Goal: Task Accomplishment & Management: Complete application form

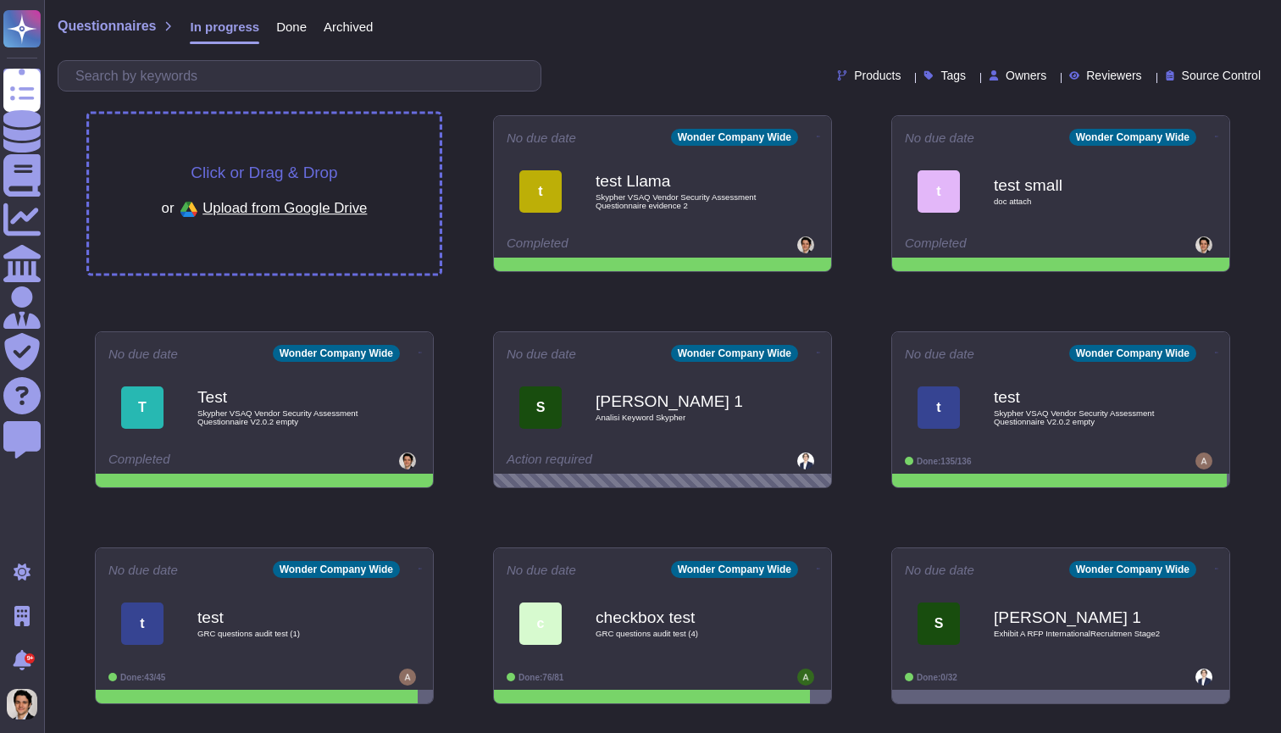
click at [370, 181] on div "Click or Drag & Drop or Upload from Google Drive" at bounding box center [264, 193] width 351 height 159
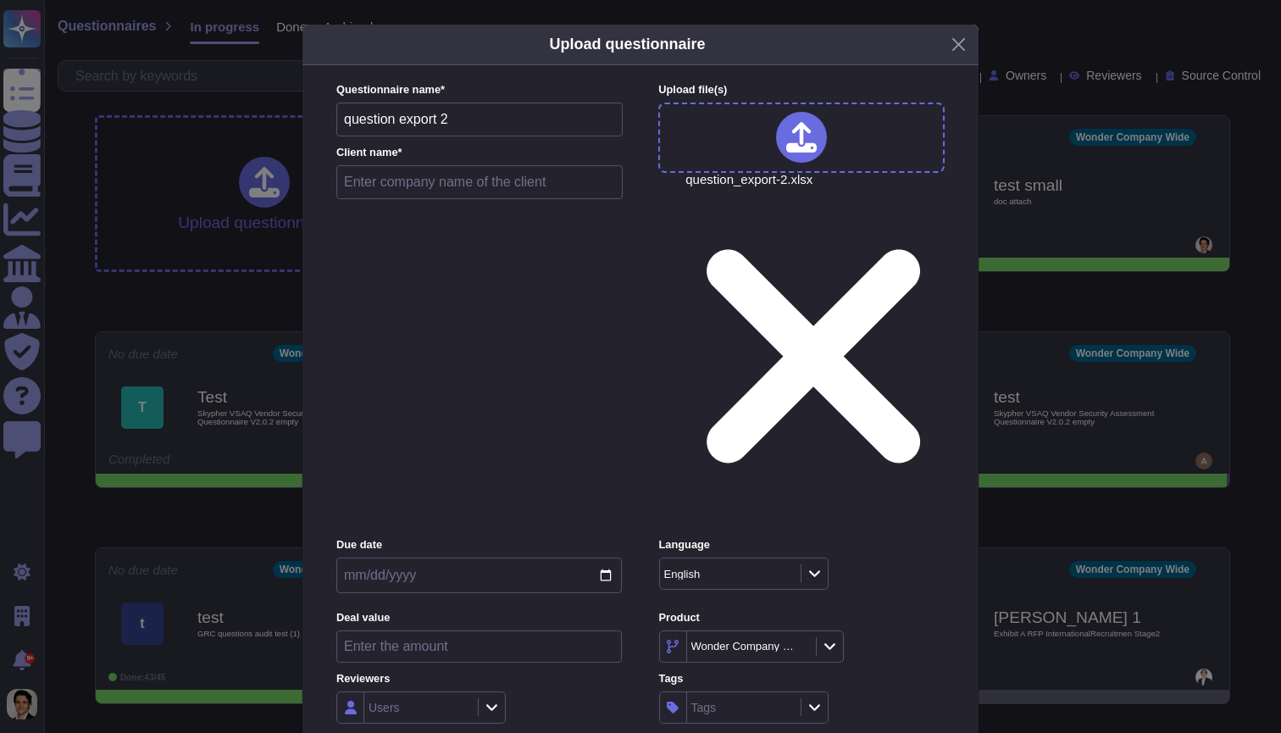
click at [963, 58] on button "Close" at bounding box center [959, 44] width 26 height 26
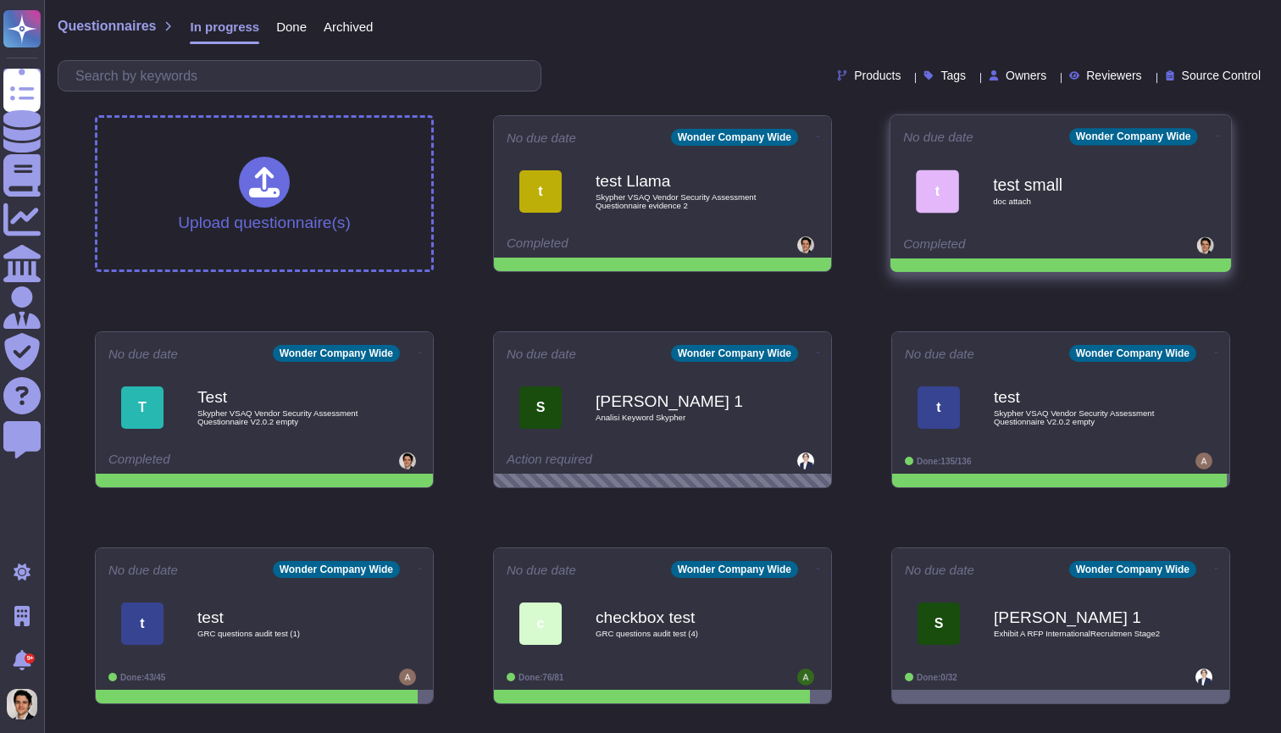
click at [820, 136] on icon at bounding box center [818, 137] width 3 height 4
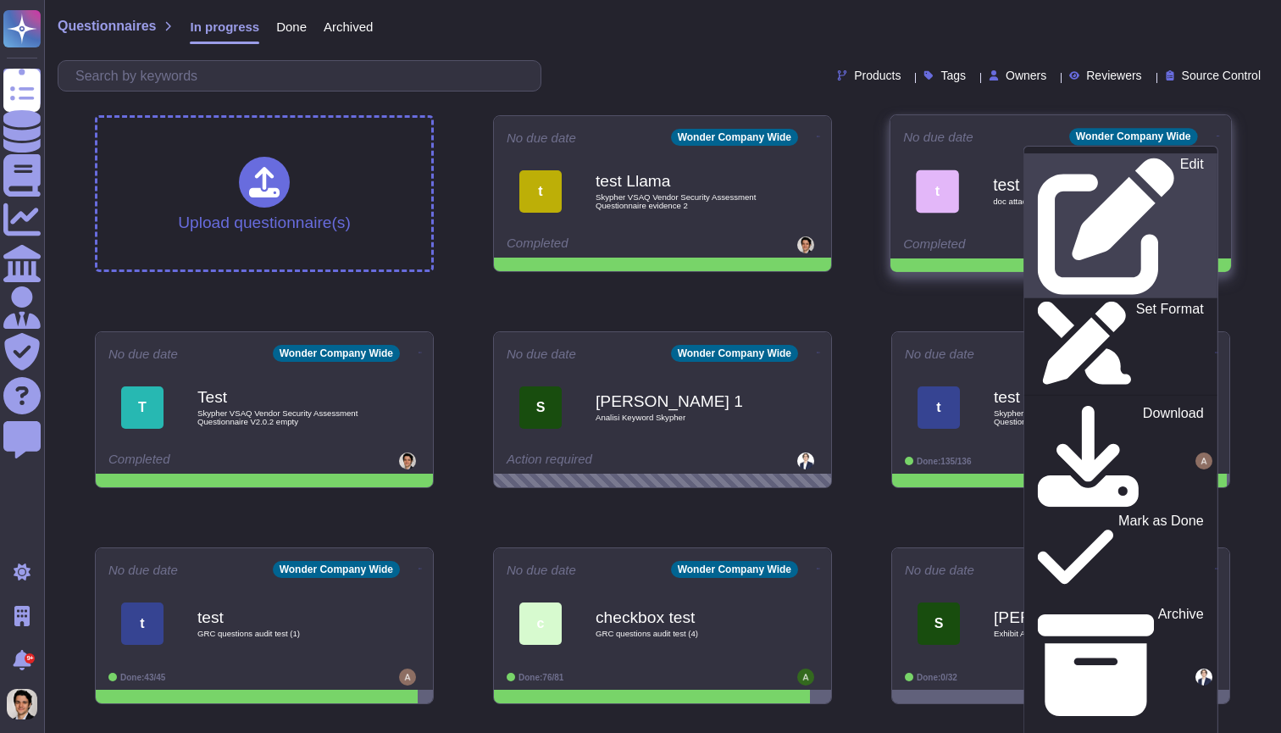
click at [1179, 169] on div "Edit" at bounding box center [1120, 226] width 165 height 138
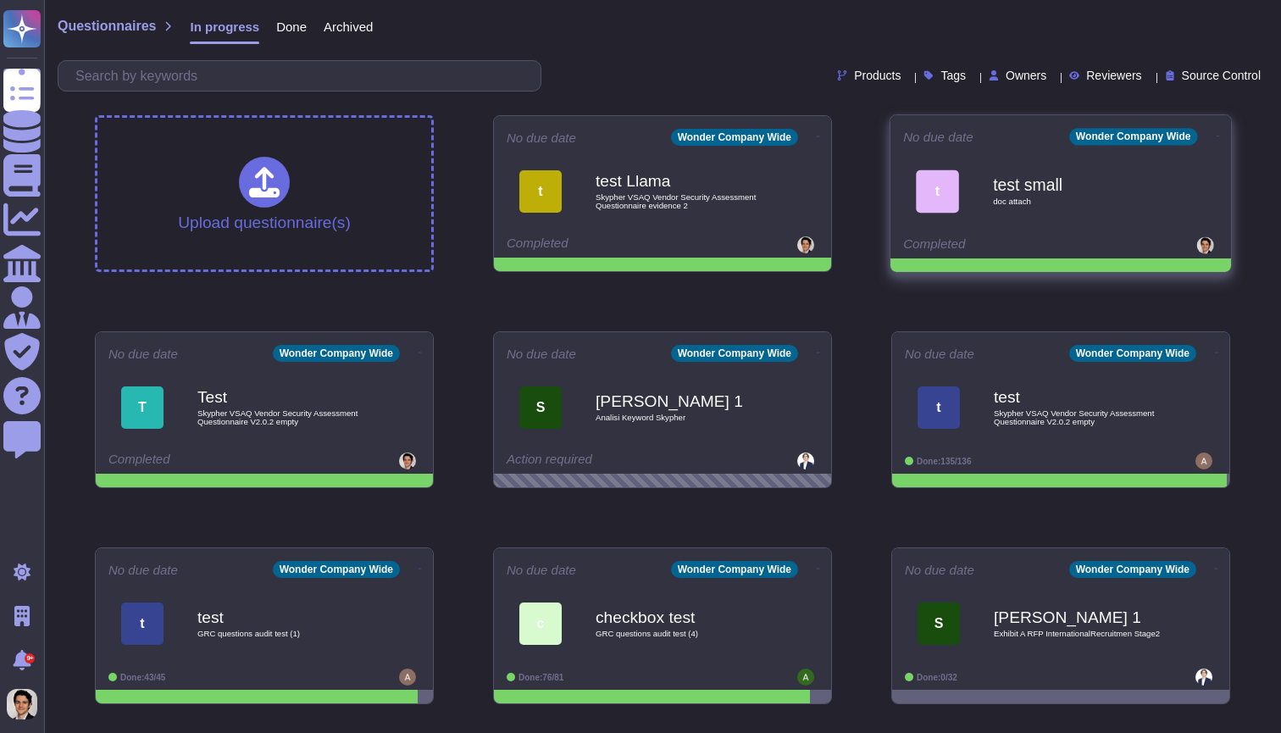
click at [820, 136] on icon at bounding box center [818, 137] width 3 height 4
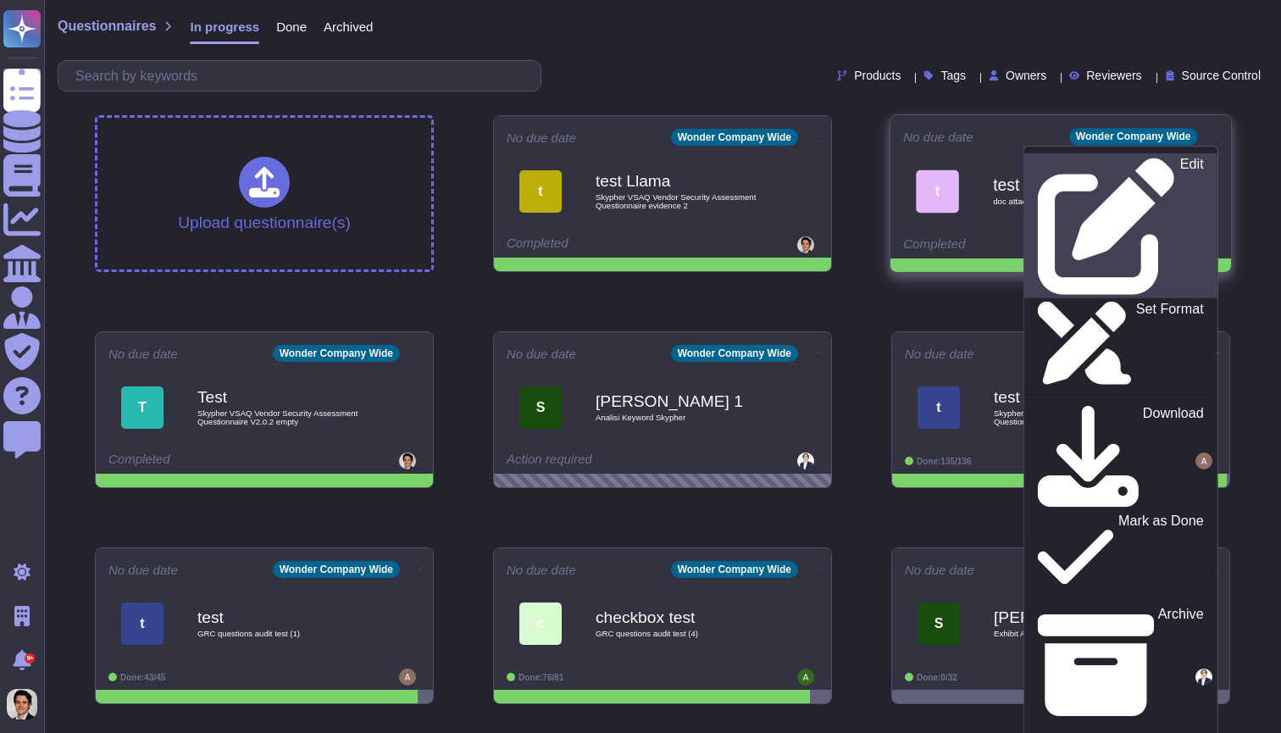
click at [1179, 170] on div "Edit" at bounding box center [1120, 226] width 165 height 138
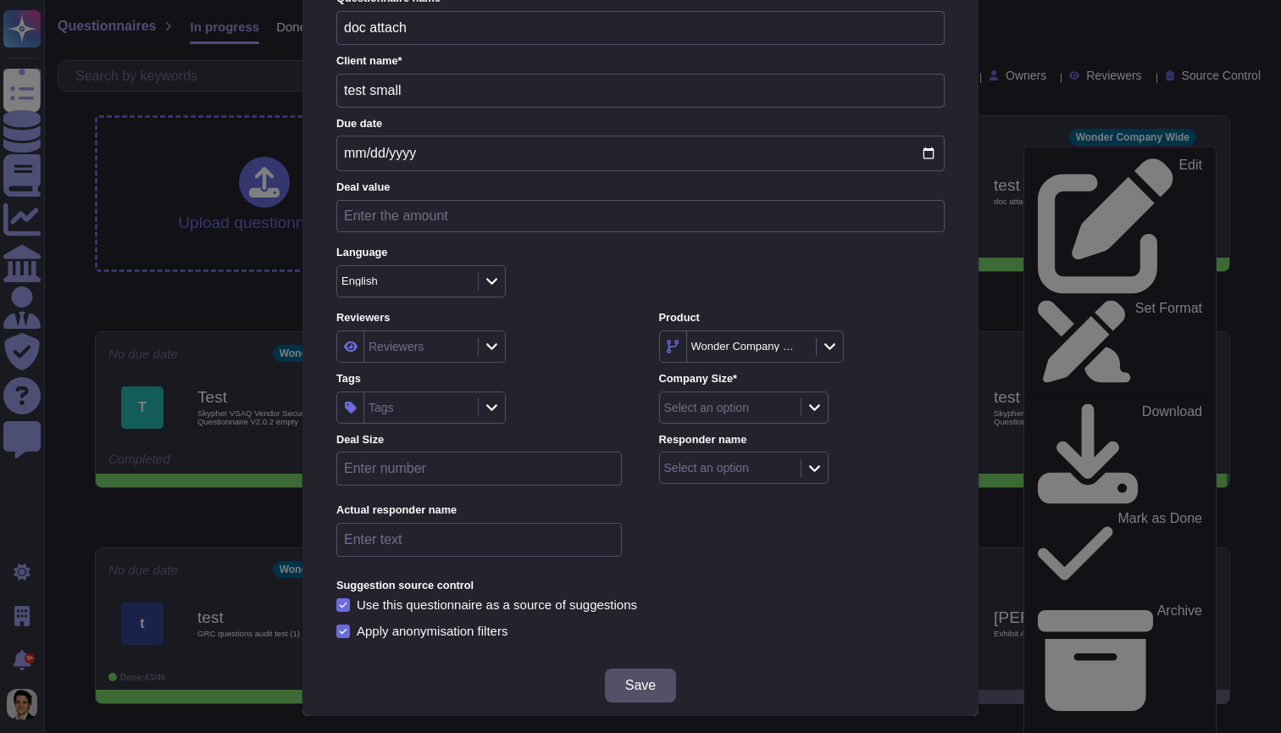
scroll to position [91, 0]
click at [713, 403] on div "Select an option" at bounding box center [706, 409] width 85 height 12
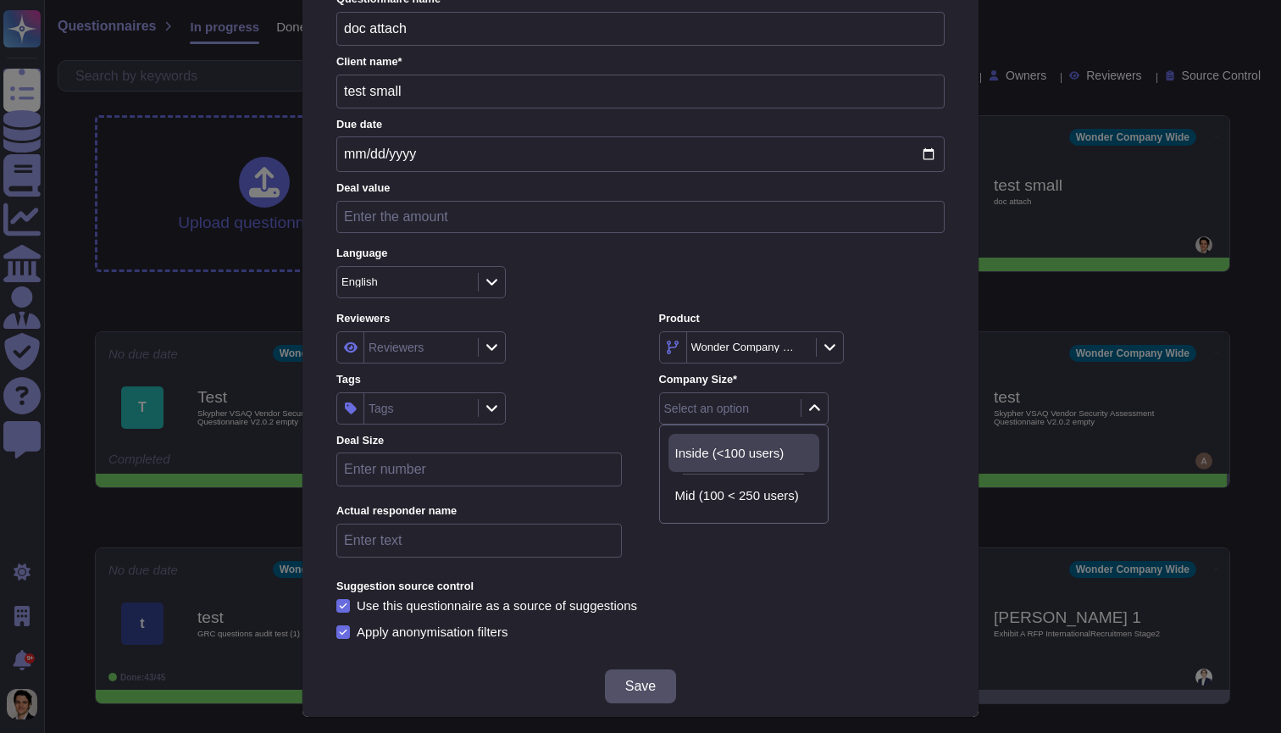
click at [703, 459] on span "Inside (<100 users)" at bounding box center [729, 453] width 109 height 15
click at [693, 466] on div "Select an option" at bounding box center [706, 469] width 85 height 12
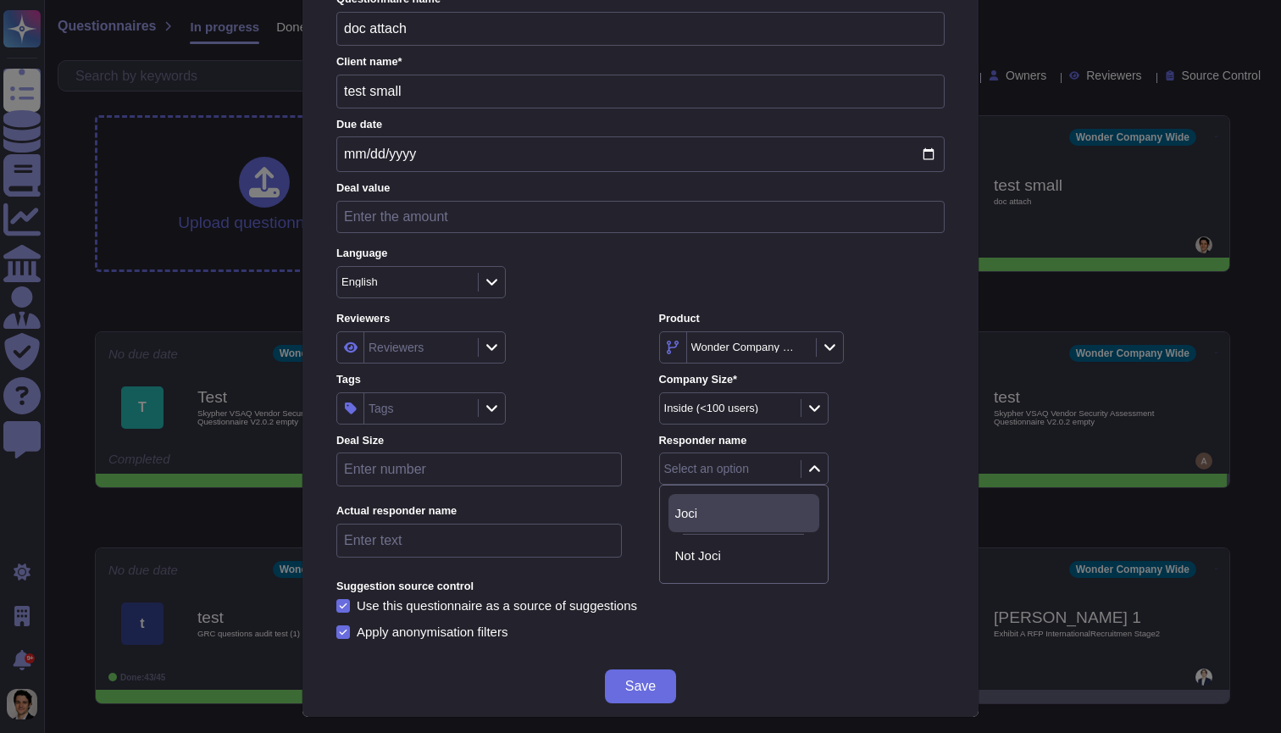
click at [691, 519] on span "Joci" at bounding box center [686, 513] width 23 height 15
click at [528, 471] on Size "number" at bounding box center [479, 470] width 286 height 34
type Size "10"
click at [486, 548] on name "text" at bounding box center [479, 541] width 286 height 34
type name "test"
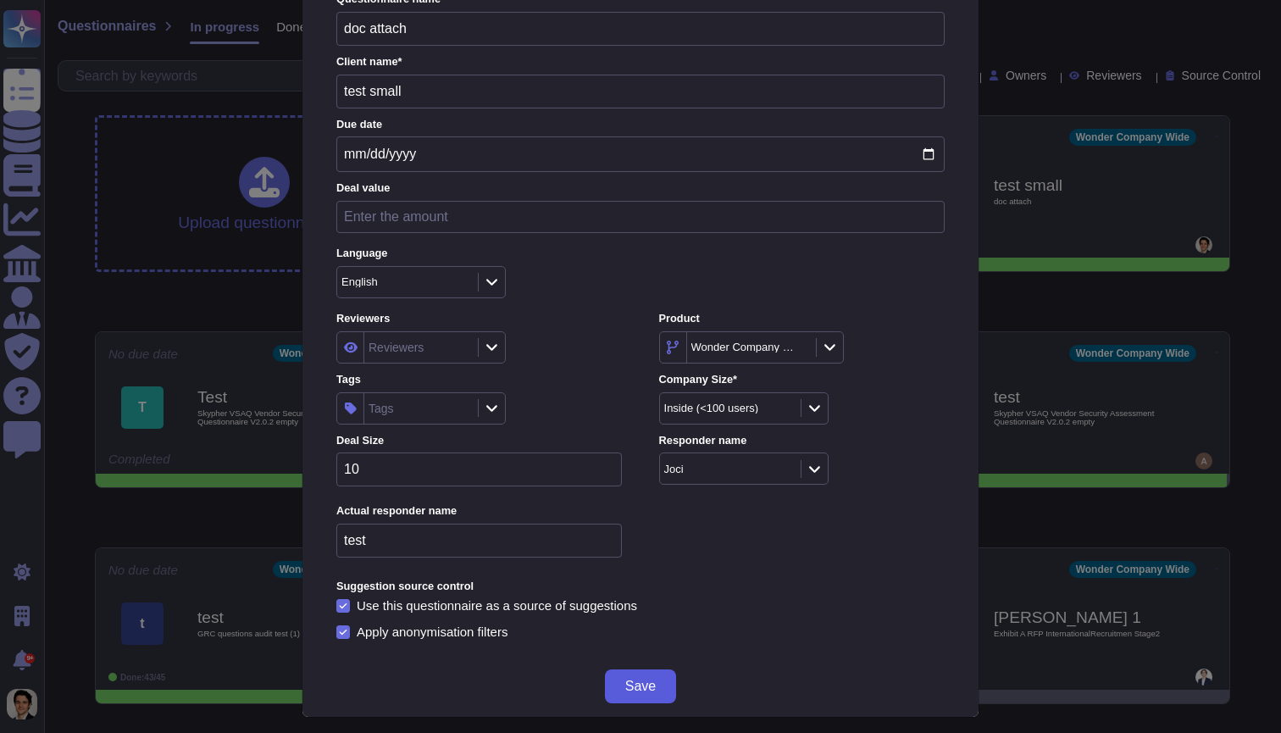
click at [651, 682] on span "Save" at bounding box center [640, 687] width 31 height 14
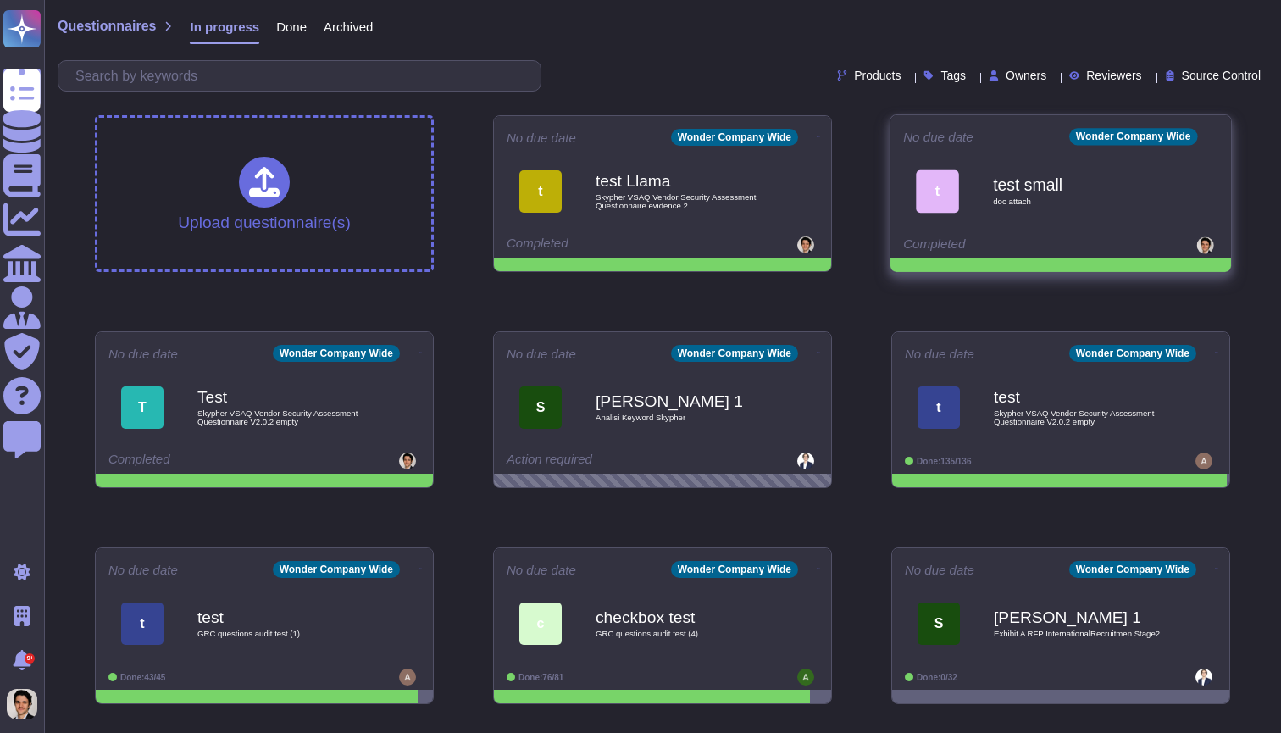
click at [820, 135] on icon at bounding box center [818, 137] width 3 height 4
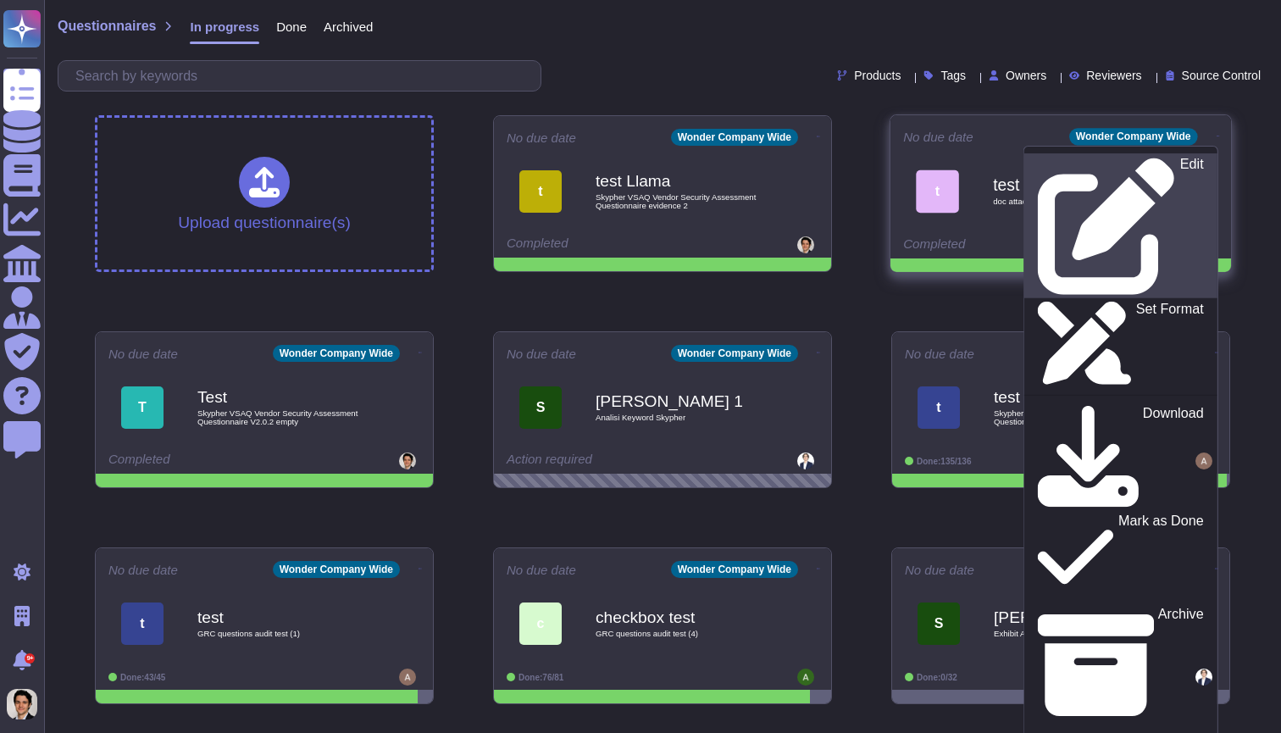
click at [1166, 173] on link "Edit" at bounding box center [1121, 225] width 193 height 145
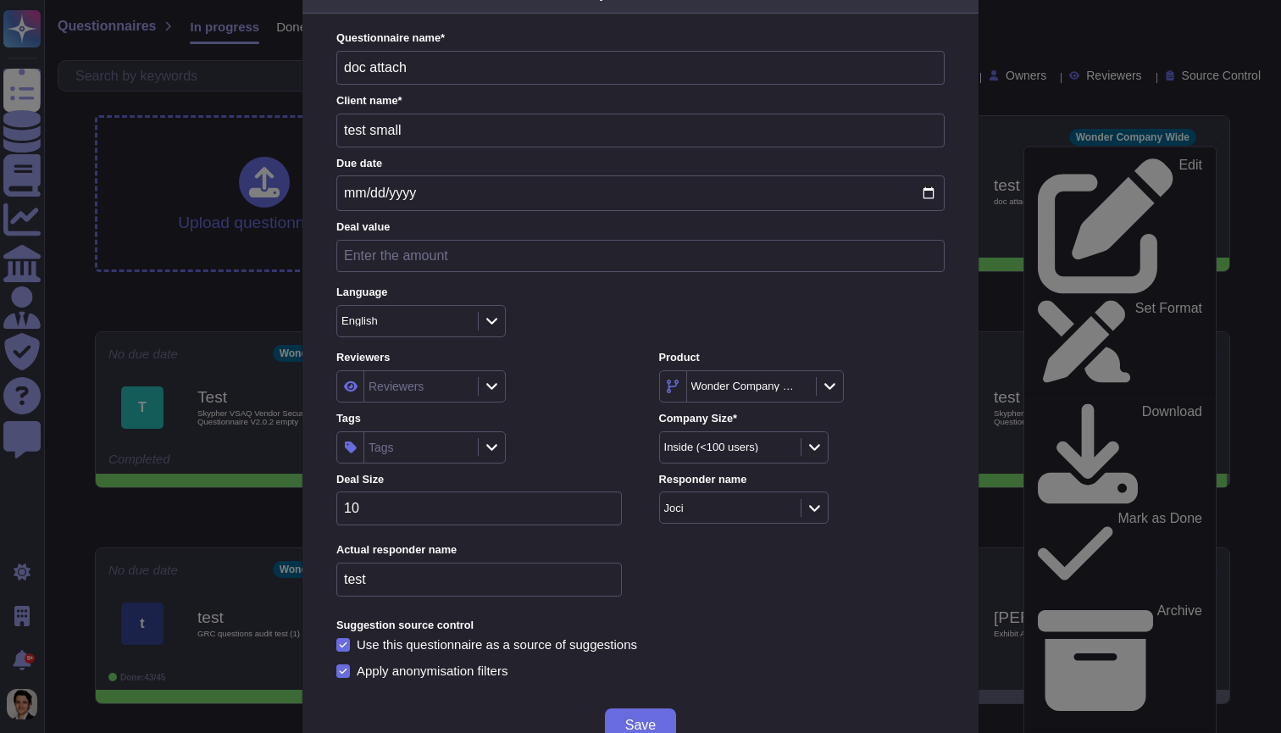
scroll to position [0, 0]
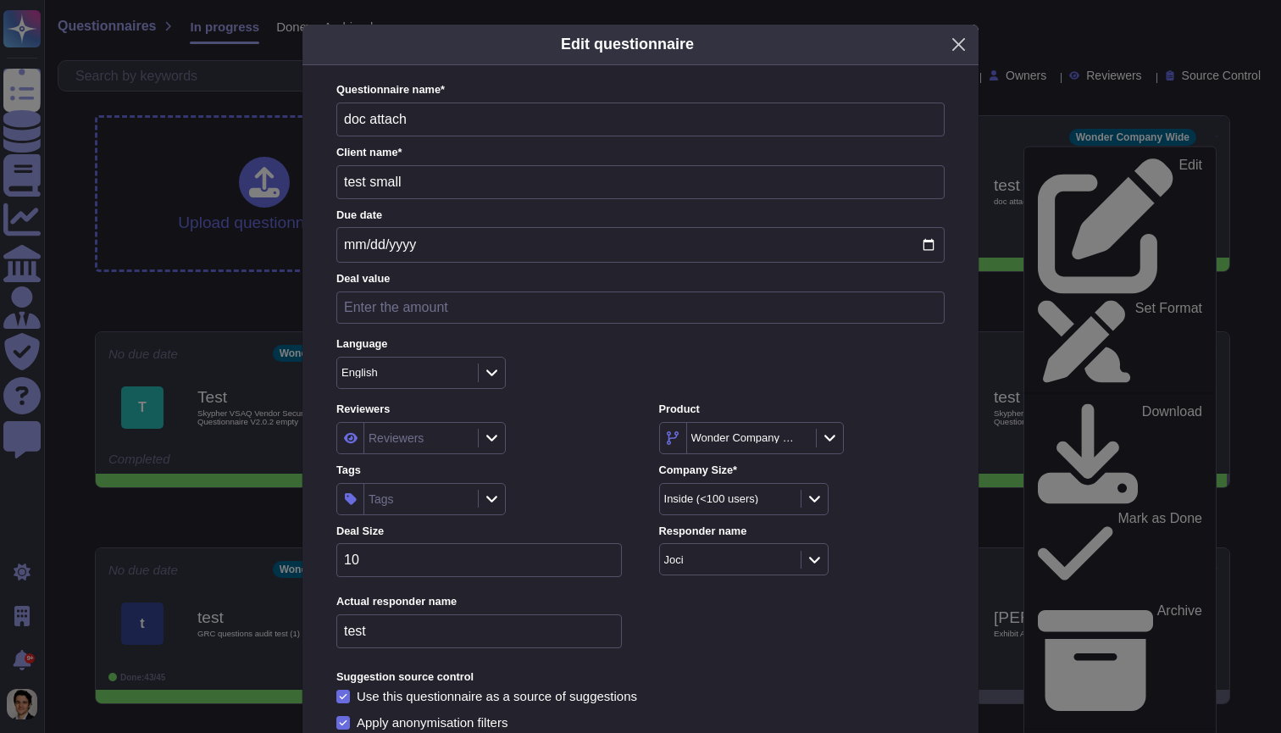
click at [962, 48] on button "Close" at bounding box center [959, 44] width 26 height 26
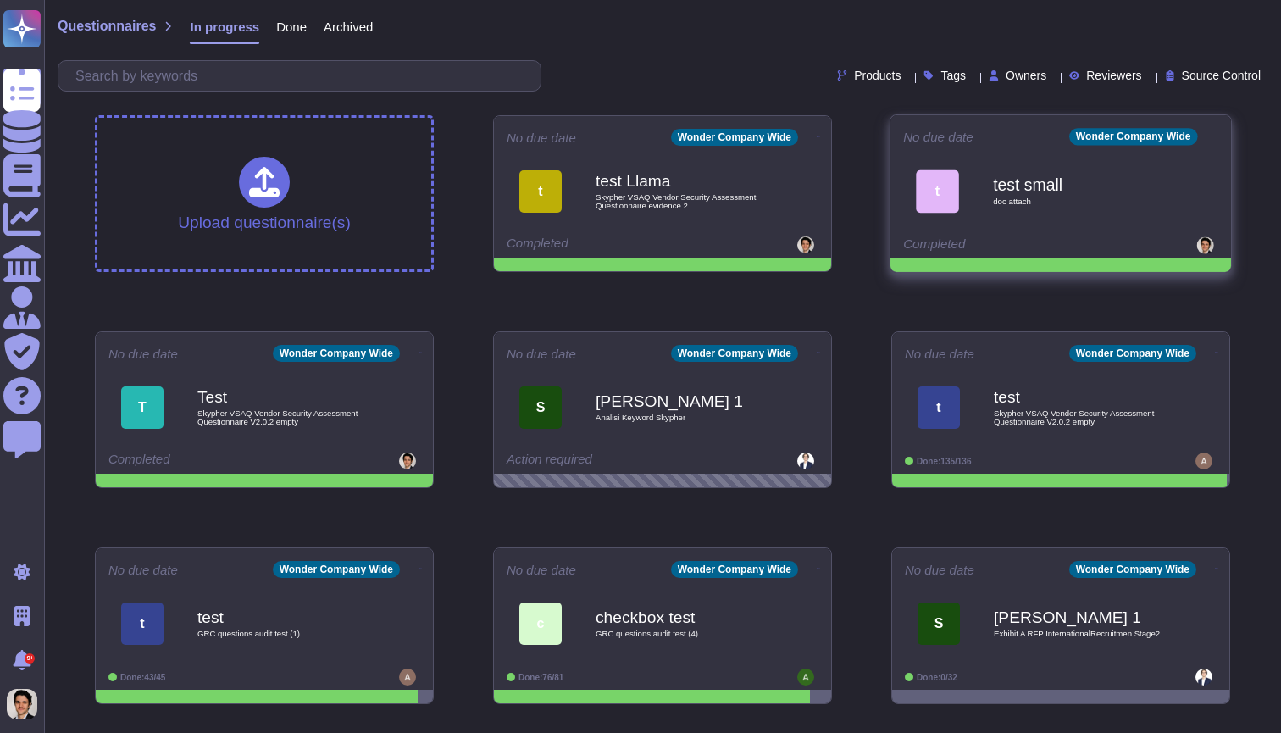
click at [1026, 198] on span "doc attach" at bounding box center [1078, 201] width 171 height 8
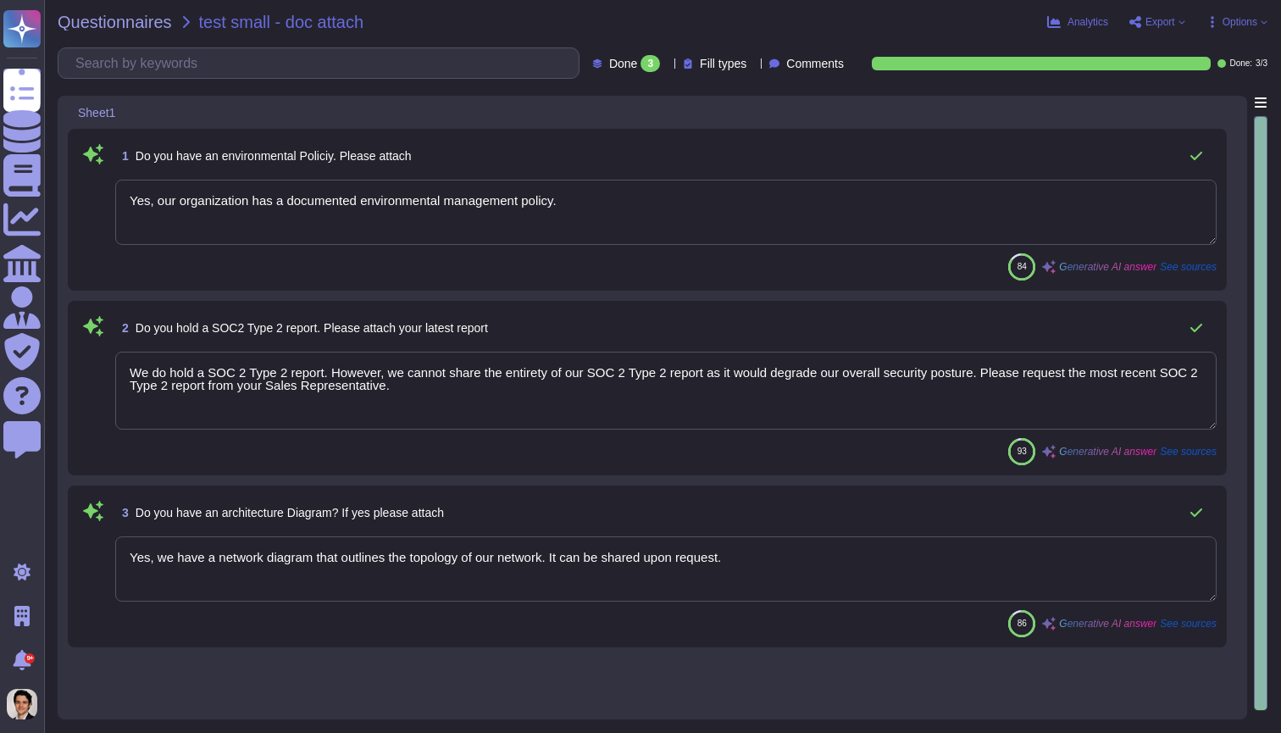
type textarea "Yes, our organization has a documented environmental management policy."
type textarea "We do hold a SOC 2 Type 2 report. However, we cannot share the entirety of our …"
type textarea "Yes, we have a network diagram that outlines the topology of our network. It ca…"
click at [1105, 217] on textarea "Yes, our organization has a documented environmental management policy." at bounding box center [666, 212] width 1102 height 65
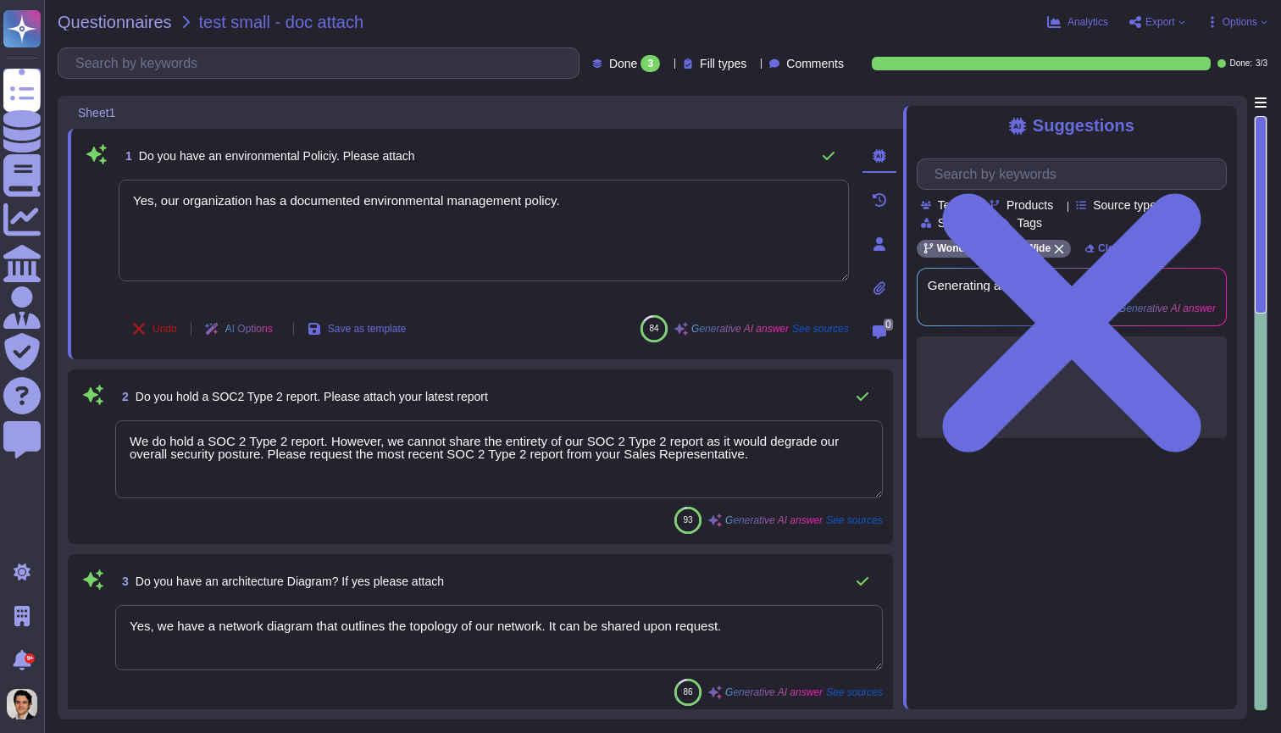
click at [158, 329] on span "Undo" at bounding box center [165, 329] width 25 height 10
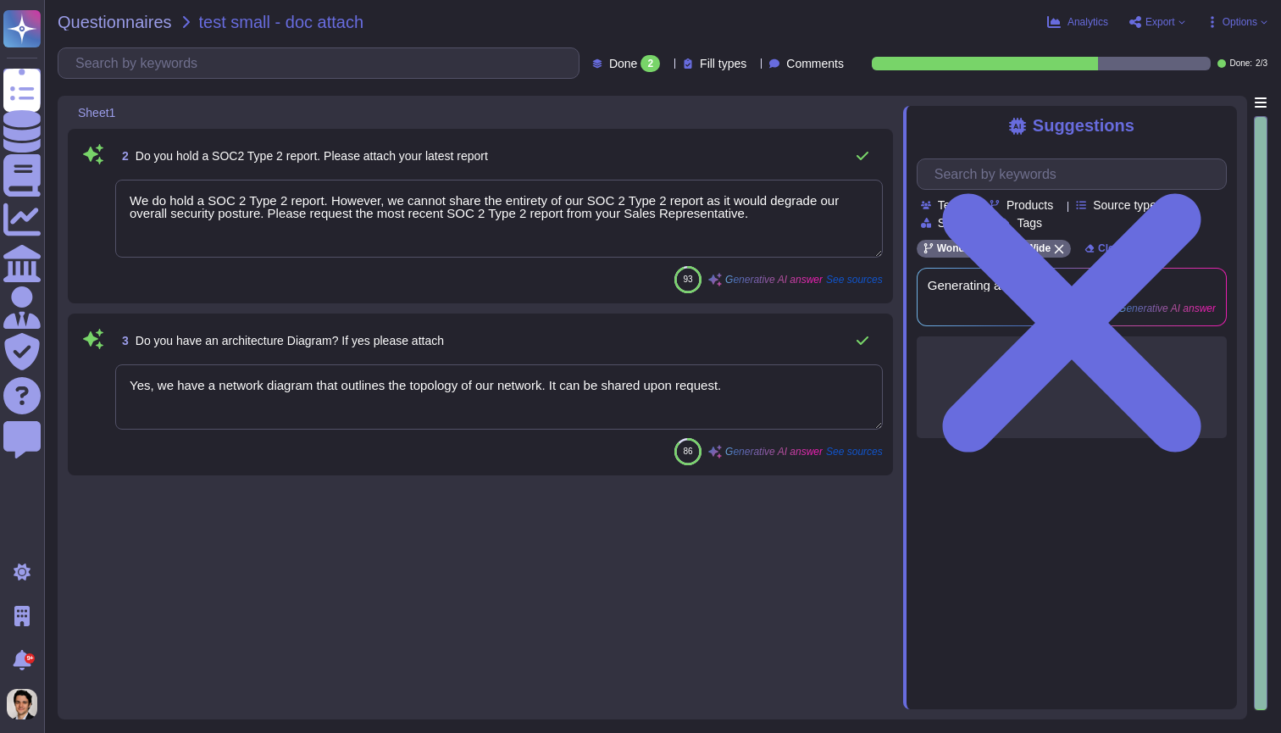
type textarea "We do hold a SOC 2 Type 2 report. However, we cannot share the entirety of our …"
type textarea "Yes, we have a network diagram that outlines the topology of our network. It ca…"
click at [641, 65] on div "2" at bounding box center [650, 63] width 19 height 17
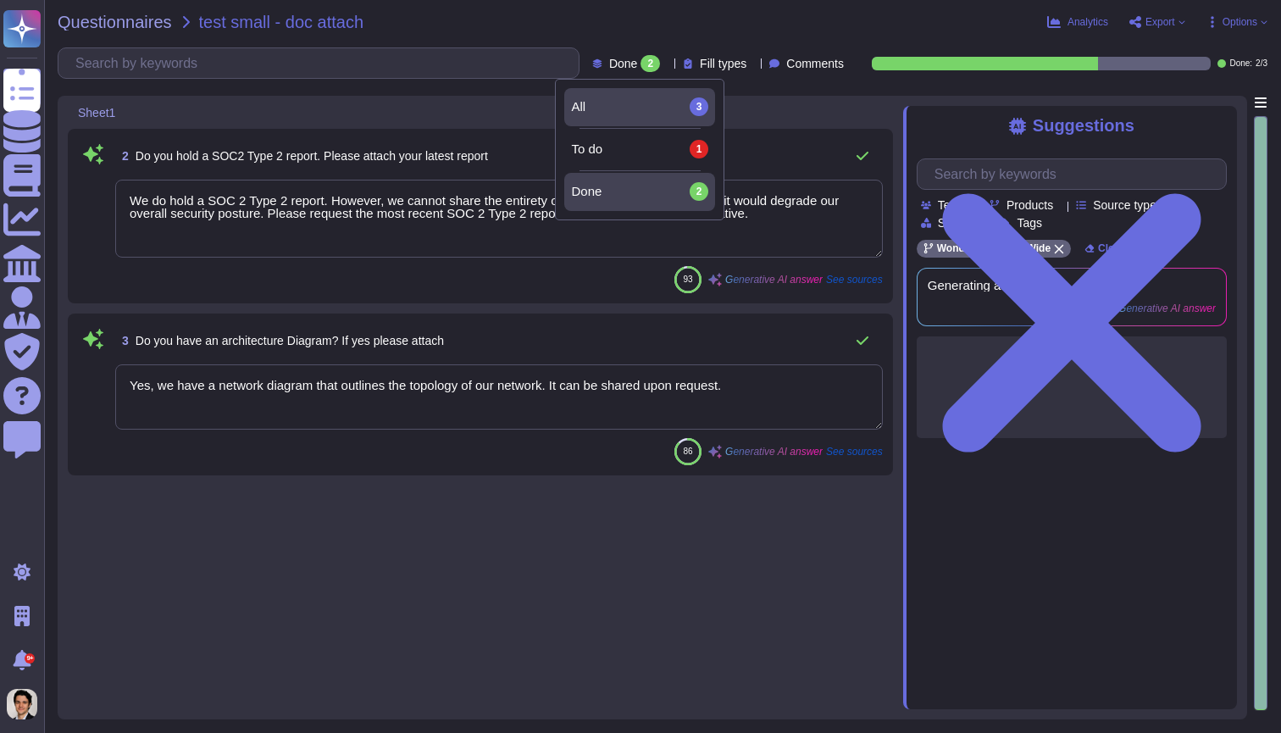
click at [612, 106] on div "All 3" at bounding box center [639, 106] width 137 height 19
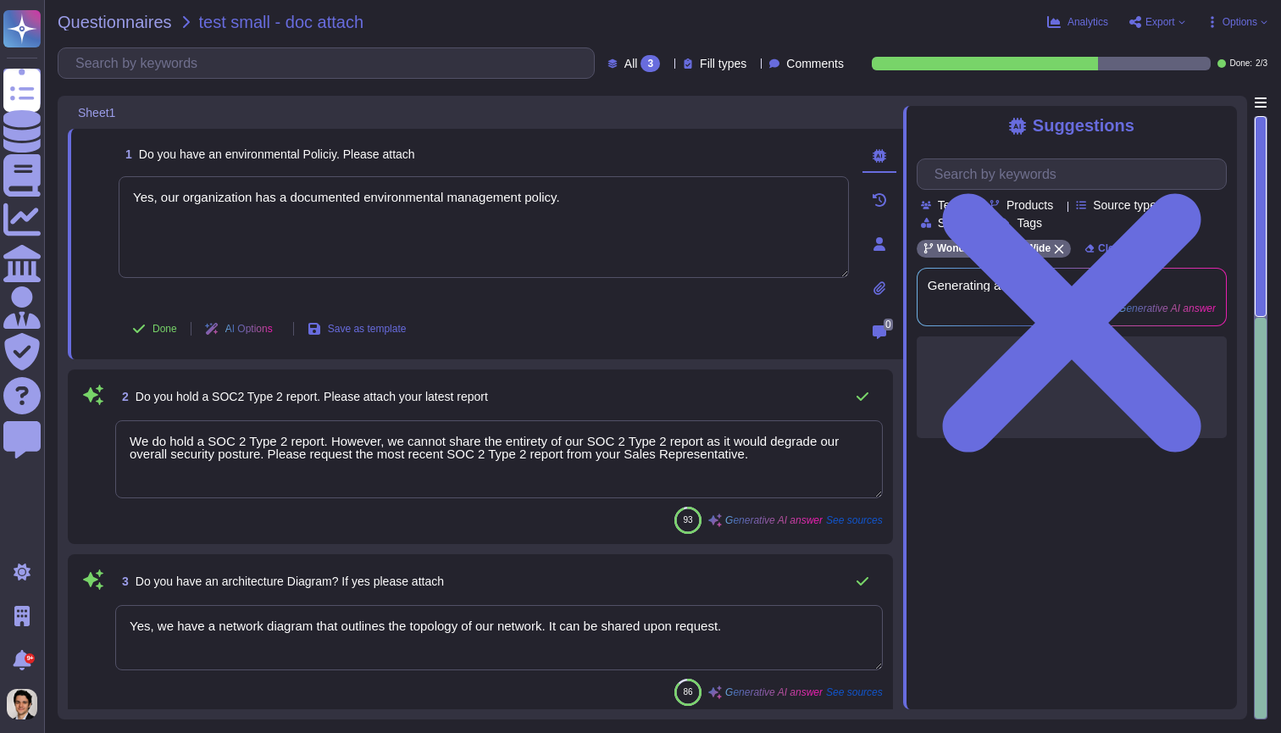
type textarea "Yes, we have a network diagram that outlines the topology of our network. It ca…"
type textarea "Yes, our organization has a documented environmental management policy."
type textarea "We do hold a SOC 2 Type 2 report. However, we cannot share the entirety of our …"
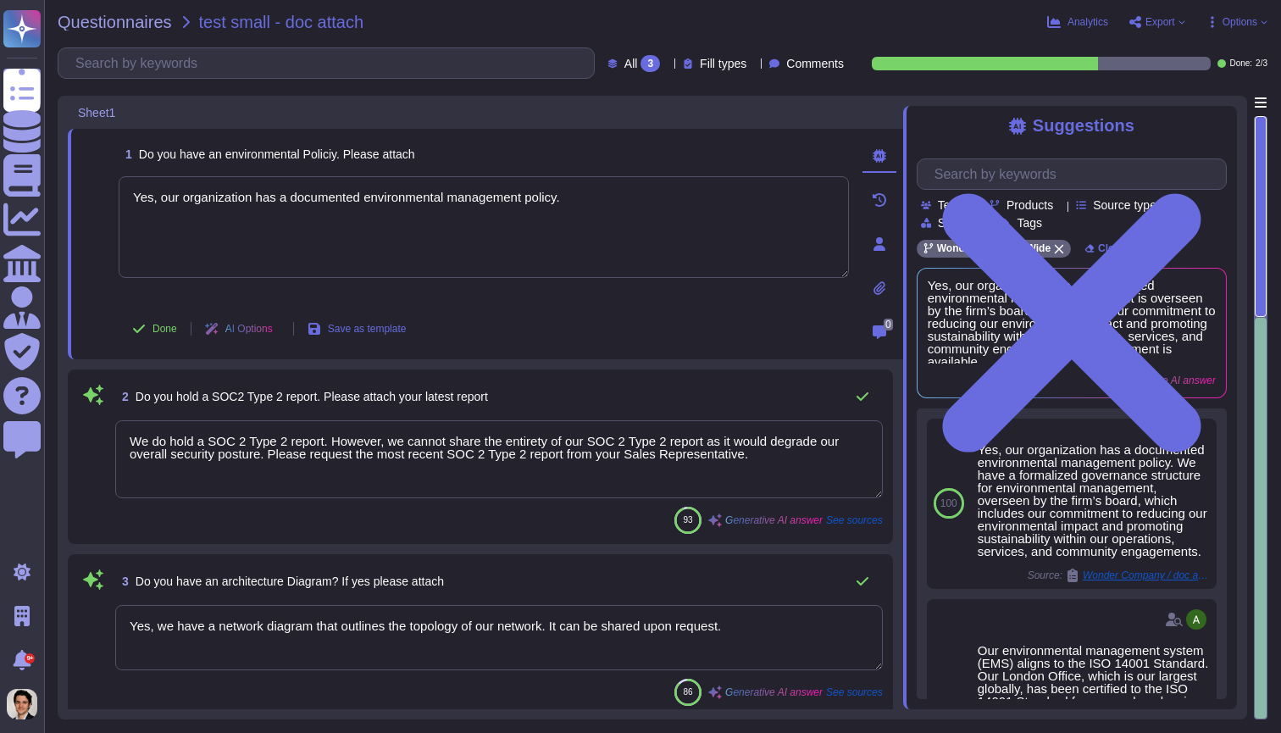
click at [882, 244] on icon at bounding box center [880, 244] width 14 height 14
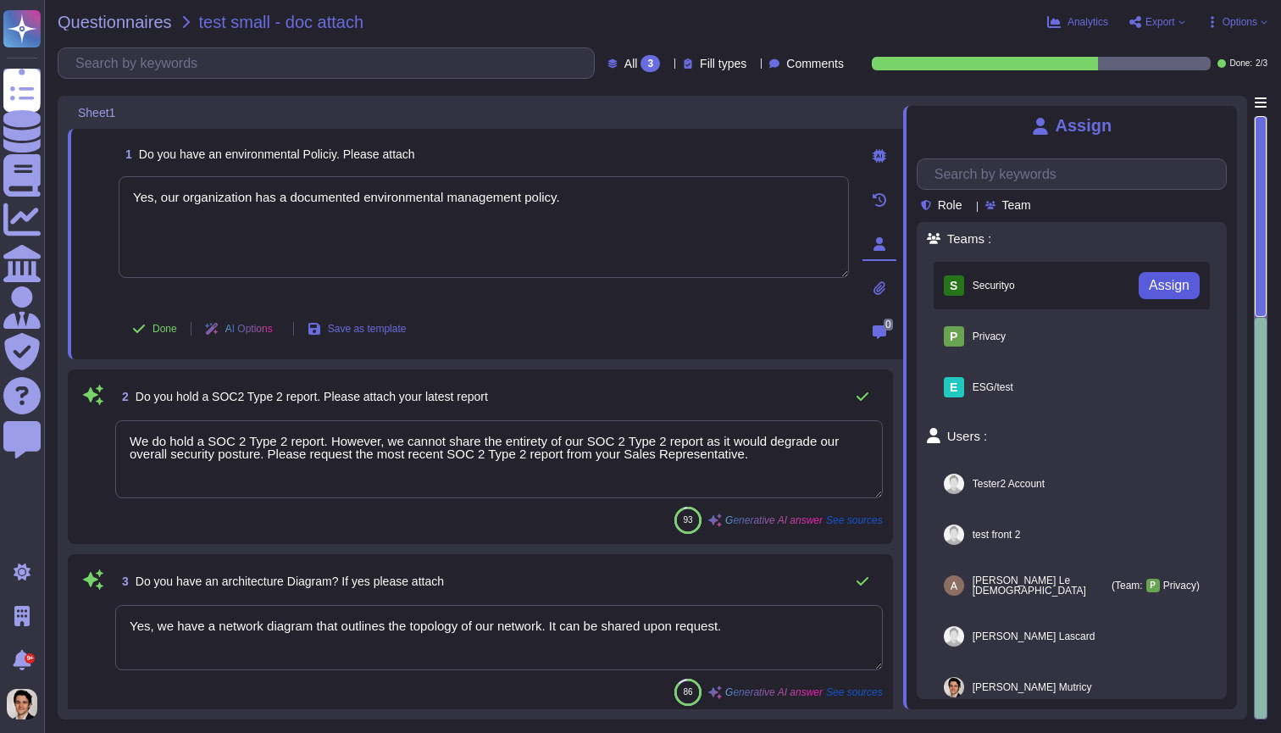
click at [1157, 287] on span "Assign" at bounding box center [1169, 286] width 41 height 14
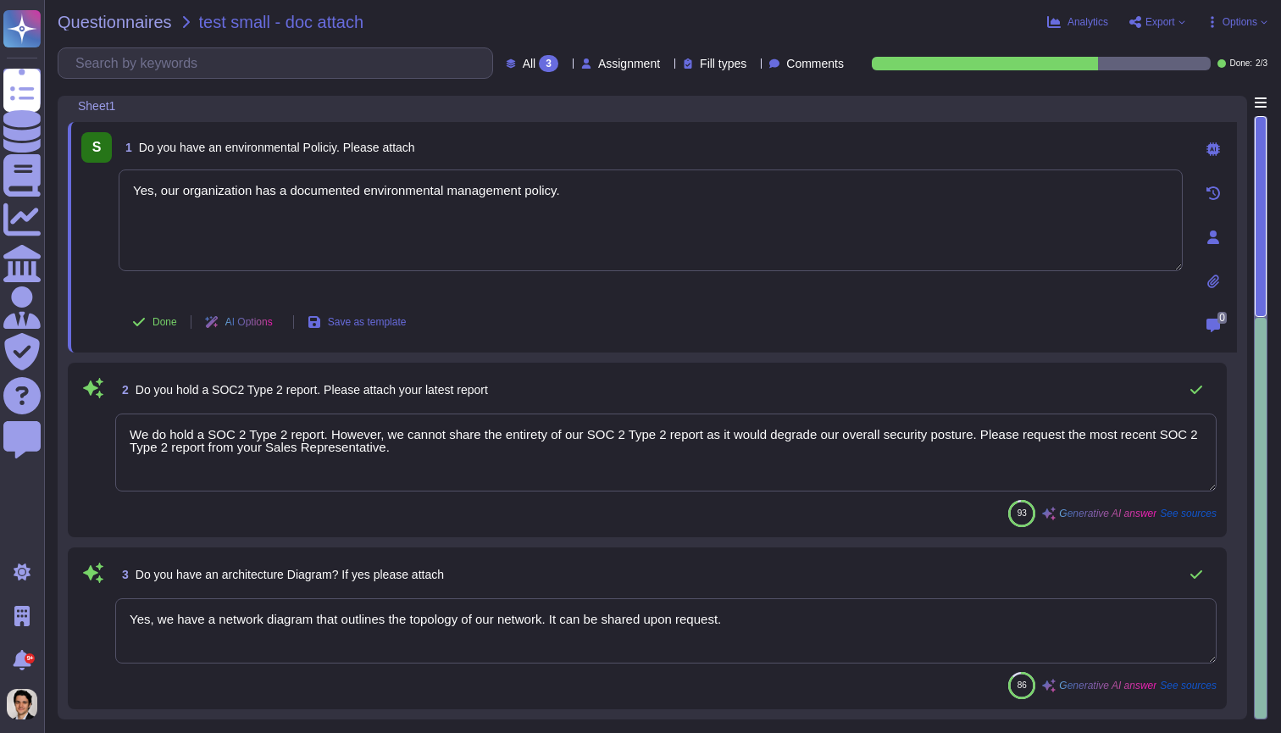
click at [694, 425] on textarea "We do hold a SOC 2 Type 2 report. However, we cannot share the entirety of our …" at bounding box center [666, 453] width 1102 height 78
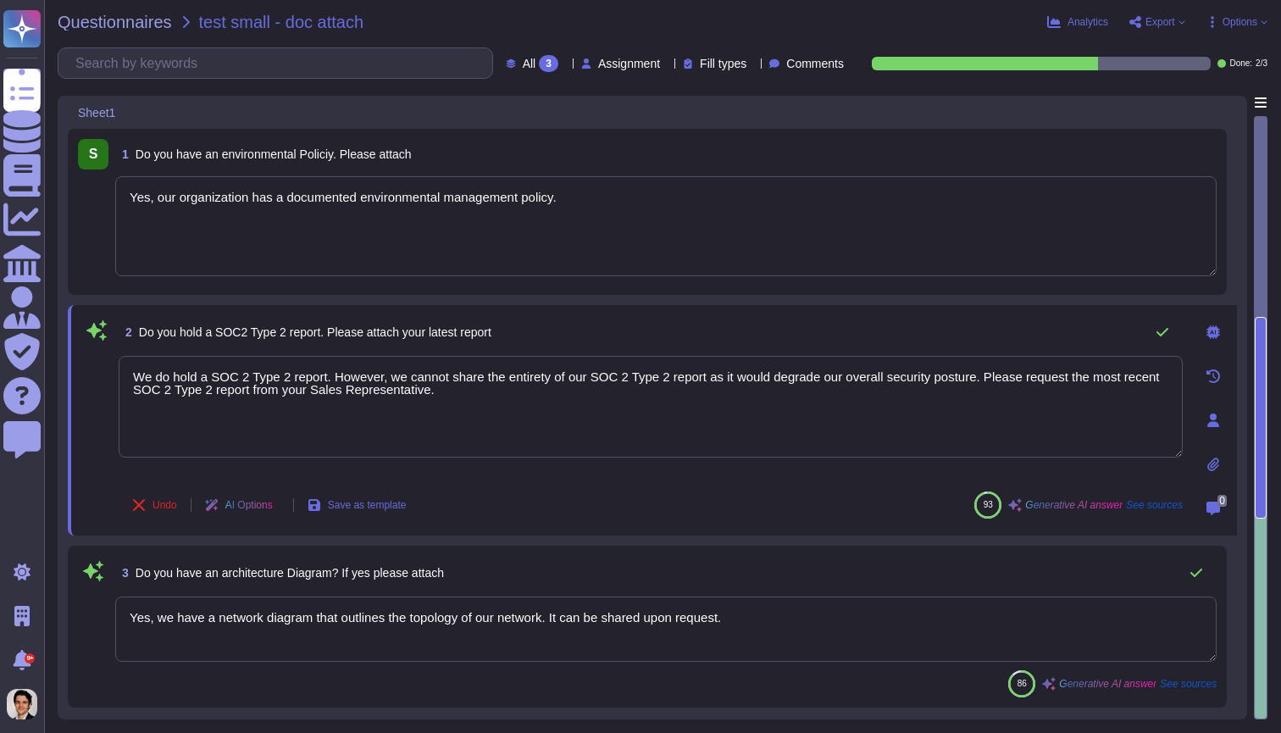
click at [1214, 414] on icon at bounding box center [1214, 421] width 12 height 14
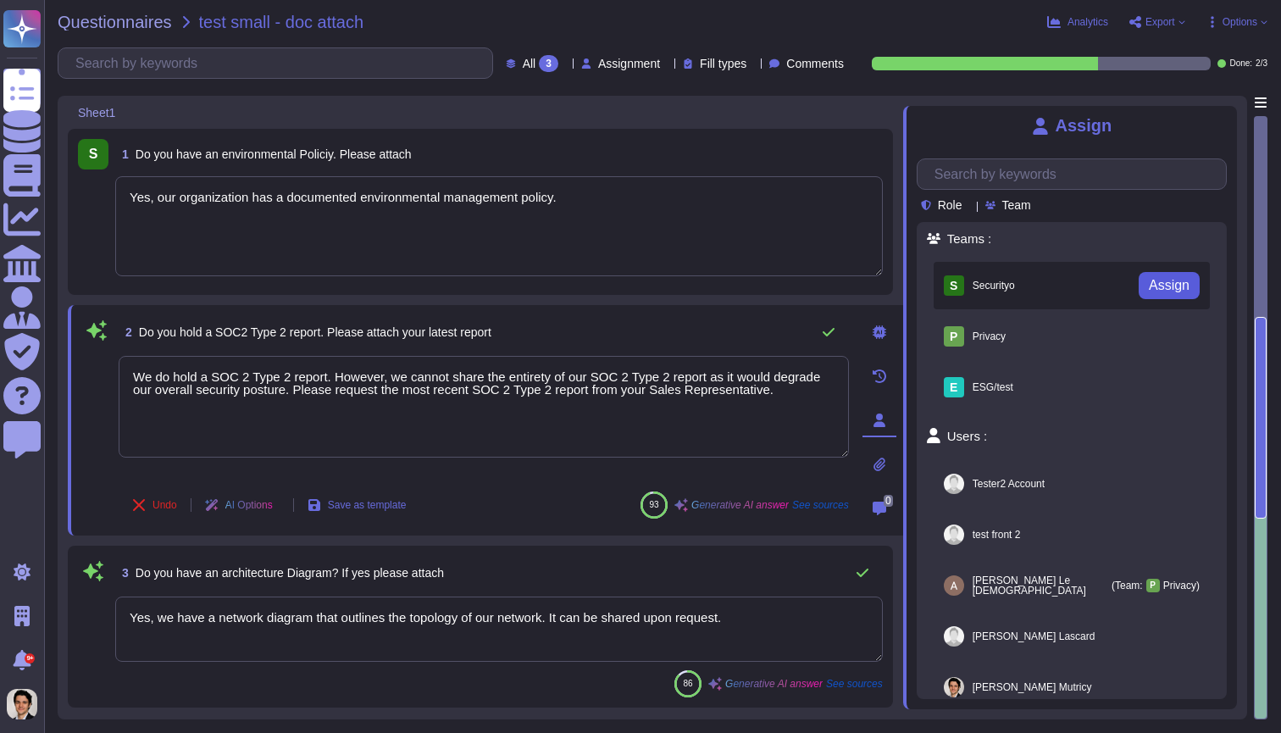
click at [1155, 291] on span "Assign" at bounding box center [1169, 286] width 41 height 14
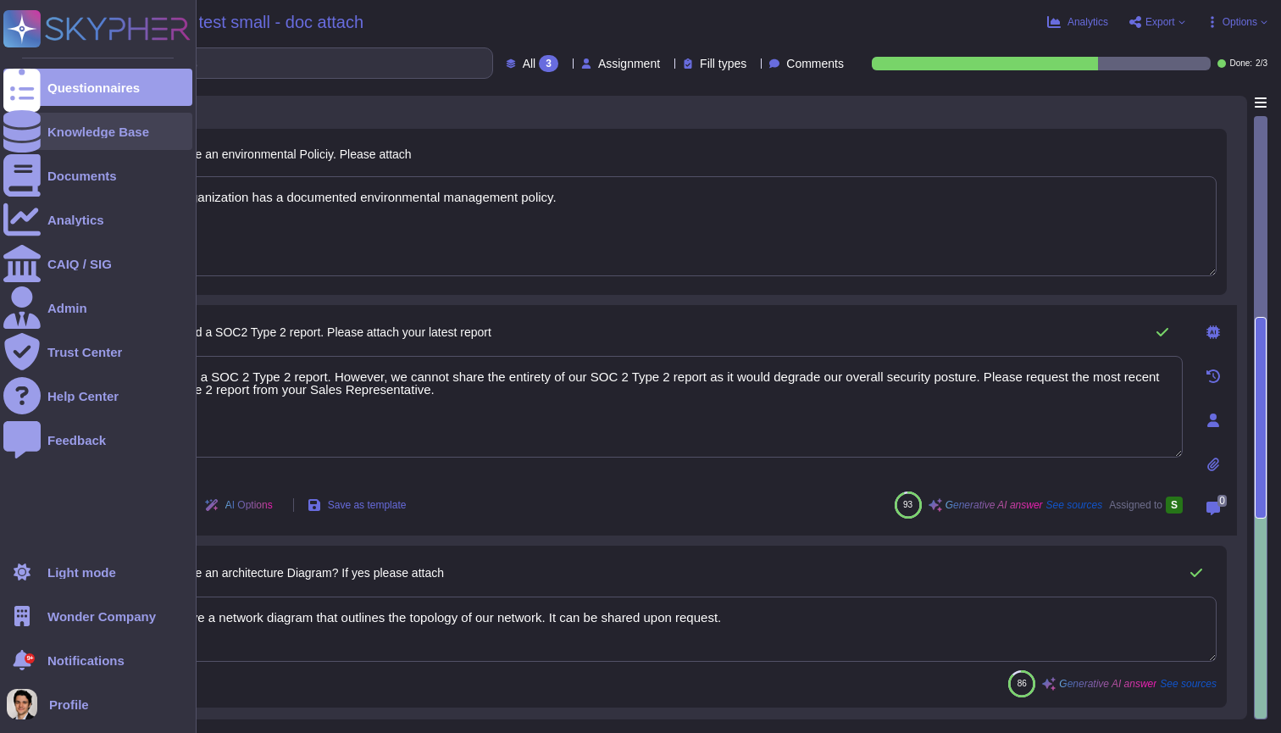
click at [73, 138] on div "Knowledge Base" at bounding box center [97, 131] width 189 height 37
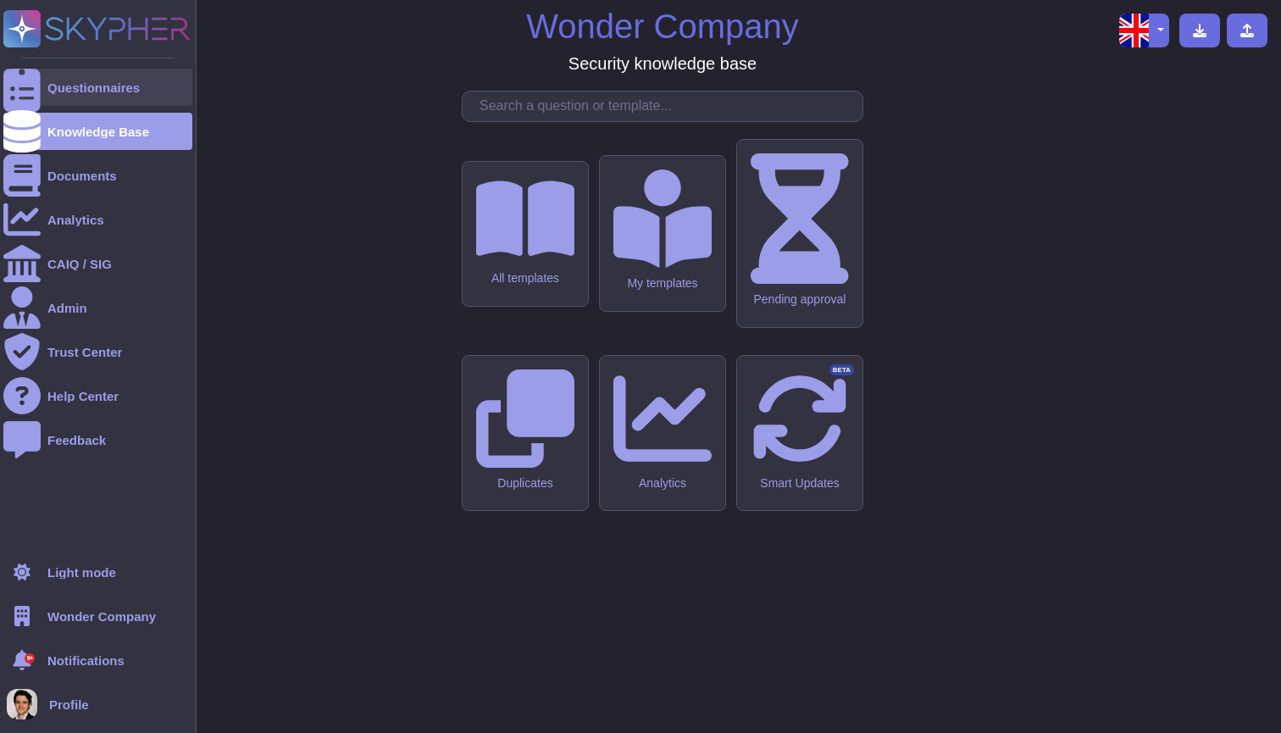
click at [77, 99] on div "Questionnaires" at bounding box center [97, 87] width 189 height 37
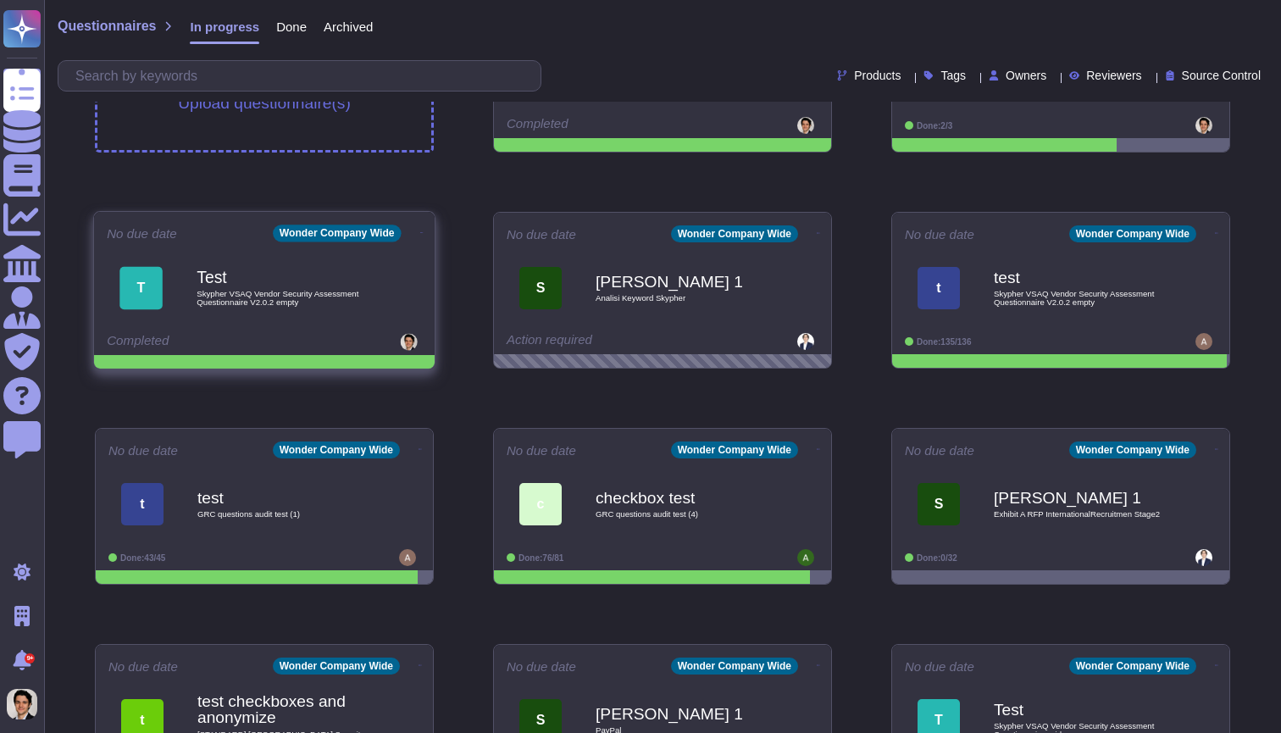
scroll to position [143, 0]
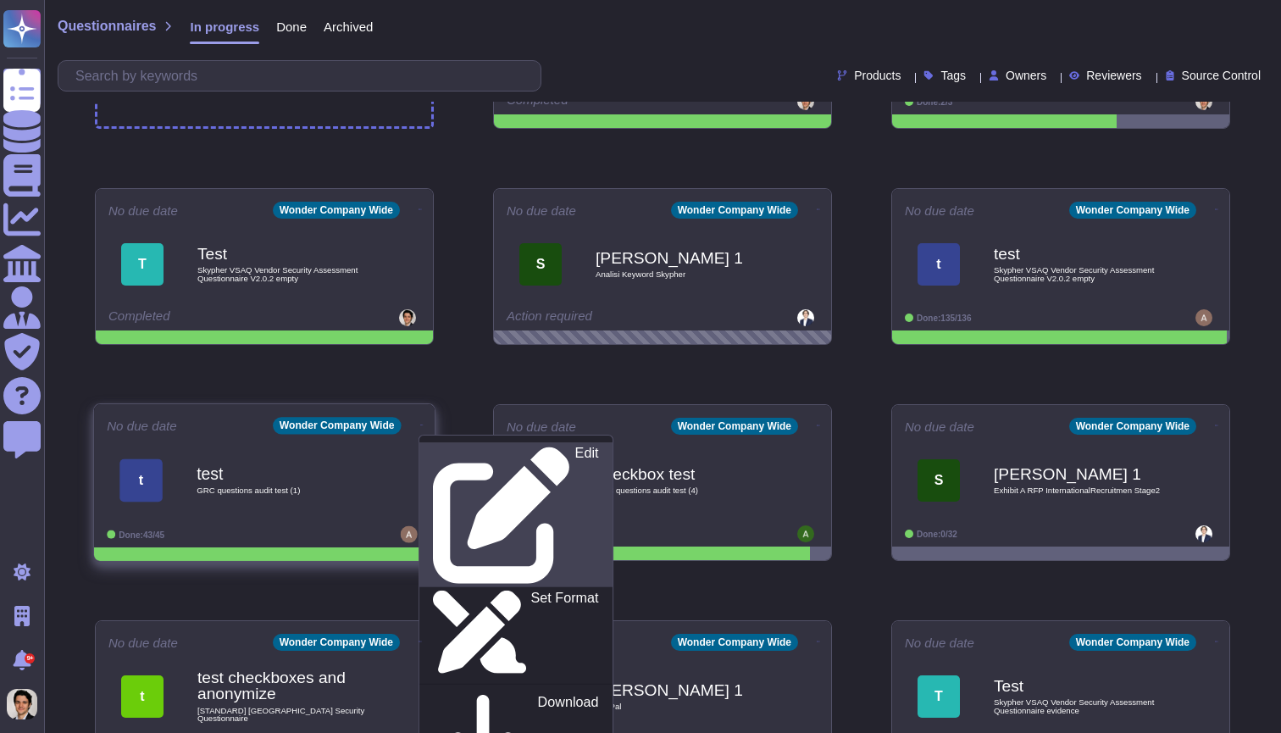
click at [575, 449] on p "Edit" at bounding box center [587, 515] width 24 height 137
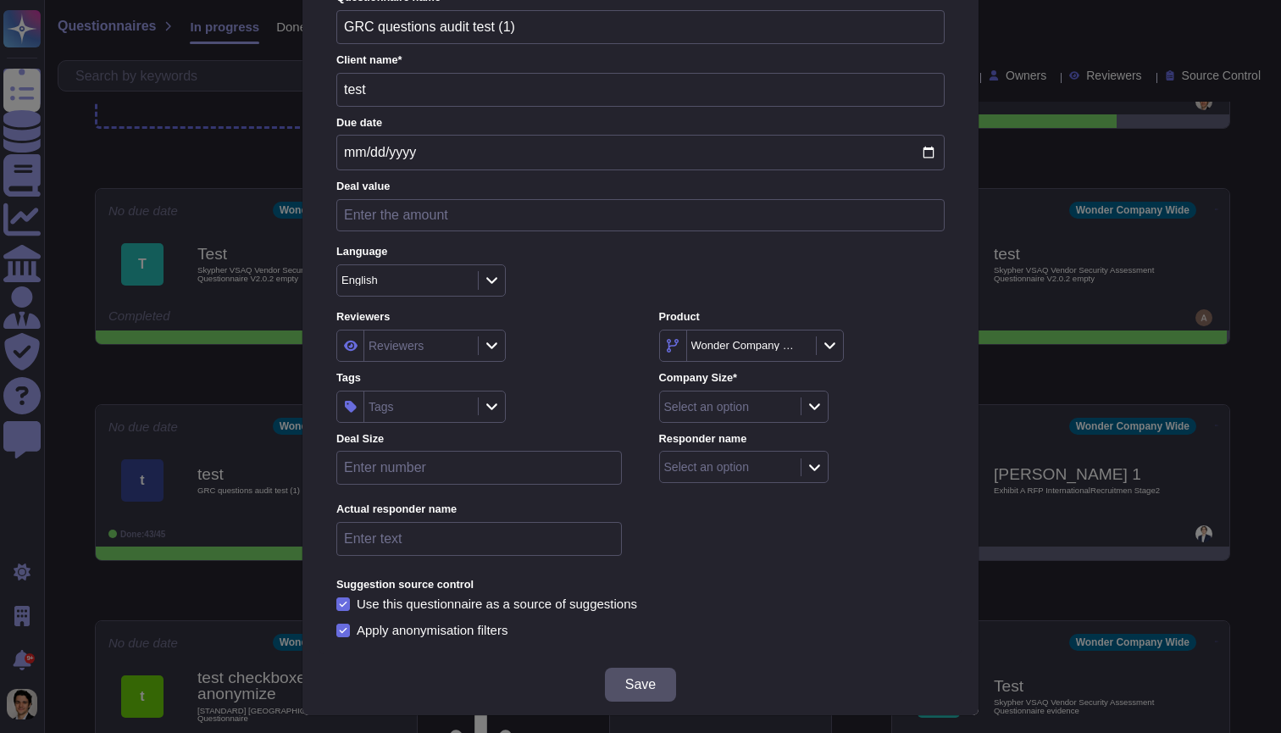
scroll to position [91, 0]
click at [753, 410] on div "Select an option" at bounding box center [728, 408] width 136 height 31
click at [708, 453] on span "Inside (<100 users)" at bounding box center [729, 453] width 109 height 15
click at [749, 463] on div "Select an option" at bounding box center [706, 469] width 85 height 12
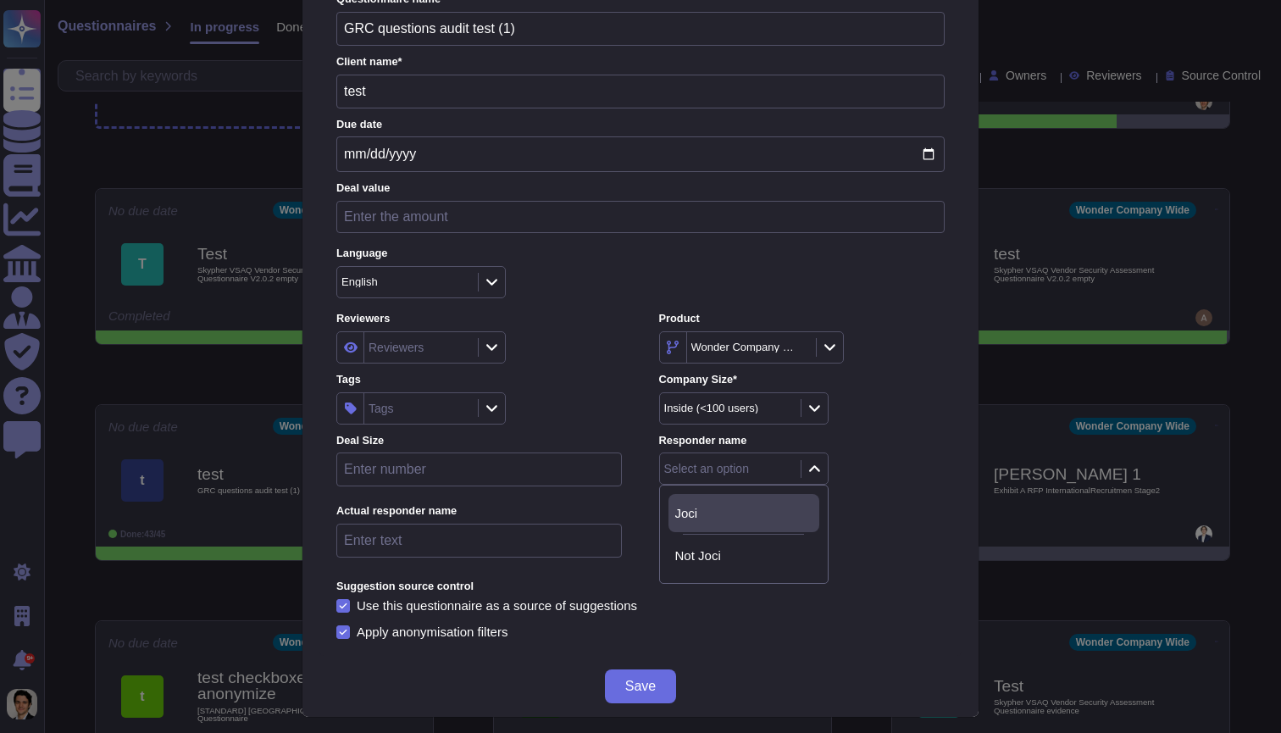
click at [705, 519] on div "Joci" at bounding box center [743, 513] width 137 height 15
click at [503, 481] on div "Deal Size" at bounding box center [479, 464] width 286 height 63
click at [503, 436] on label "Deal Size" at bounding box center [479, 441] width 286 height 11
click at [475, 475] on Size "number" at bounding box center [479, 470] width 286 height 34
type Size "10"
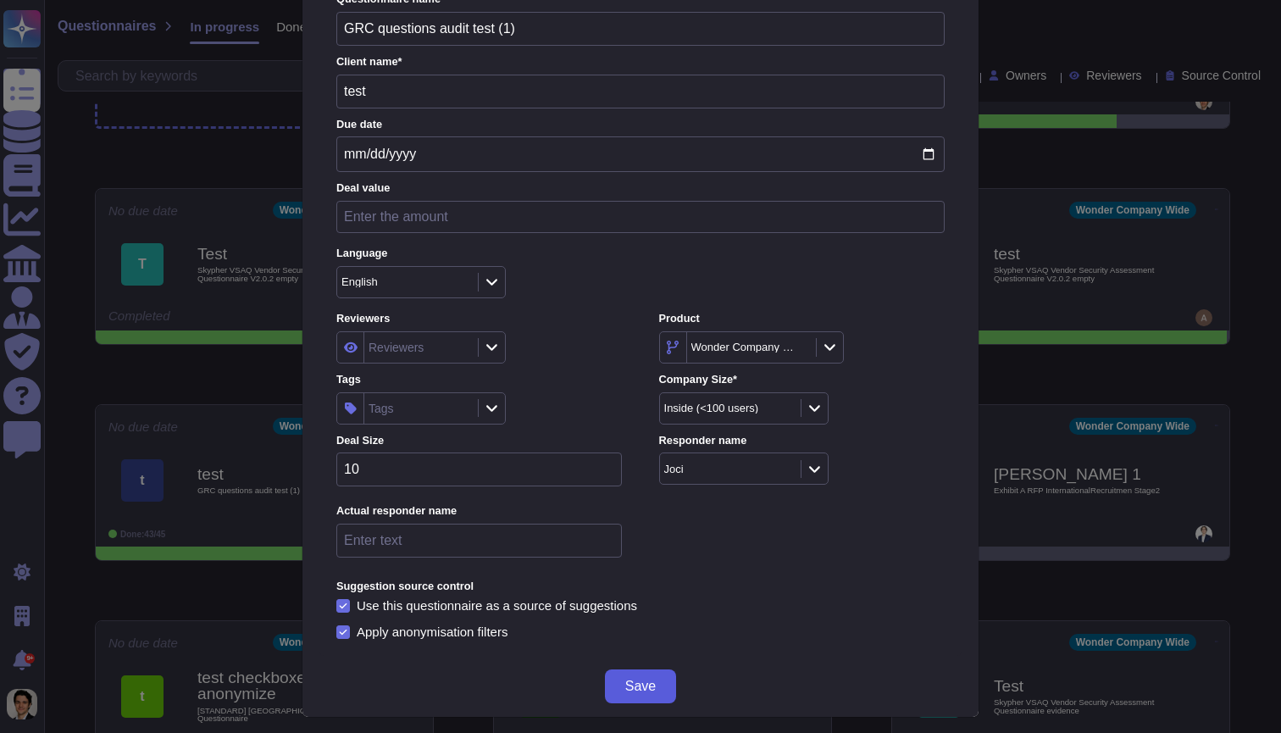
click at [639, 687] on button "Save" at bounding box center [640, 687] width 71 height 34
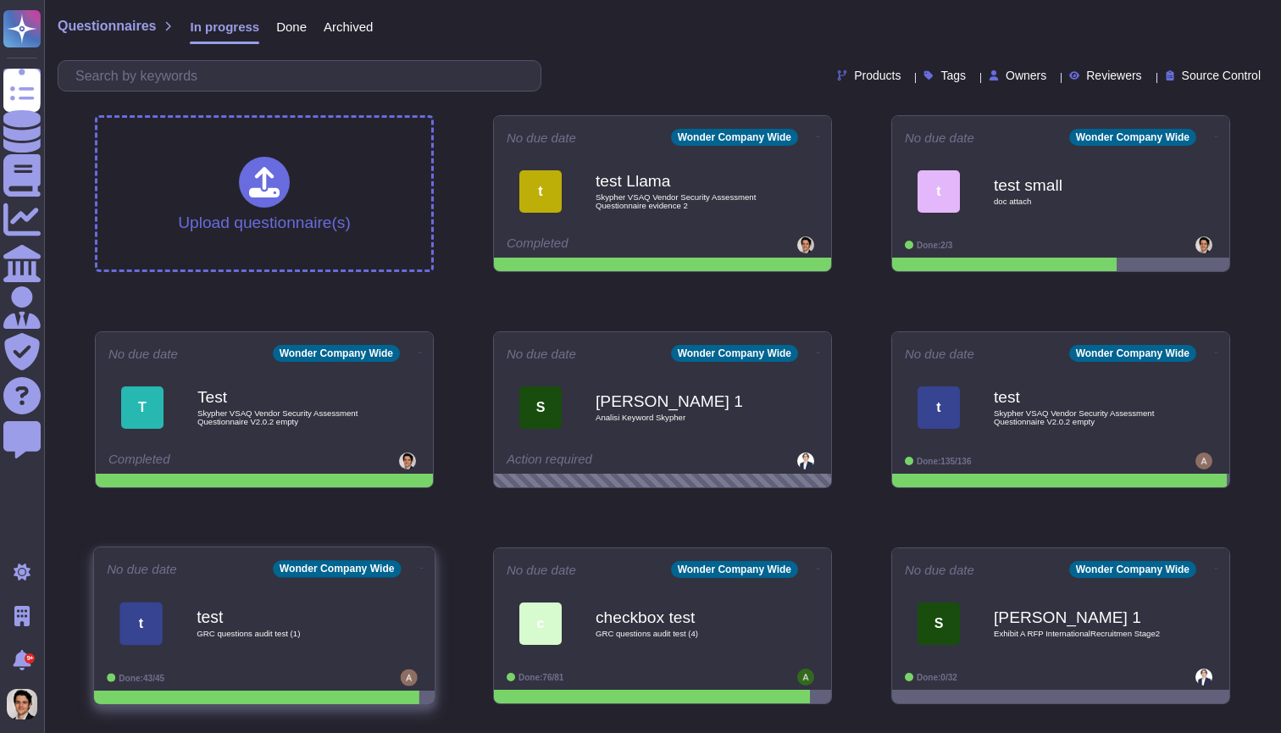
click at [398, 603] on span "t test GRC questions audit test (1)" at bounding box center [264, 623] width 315 height 69
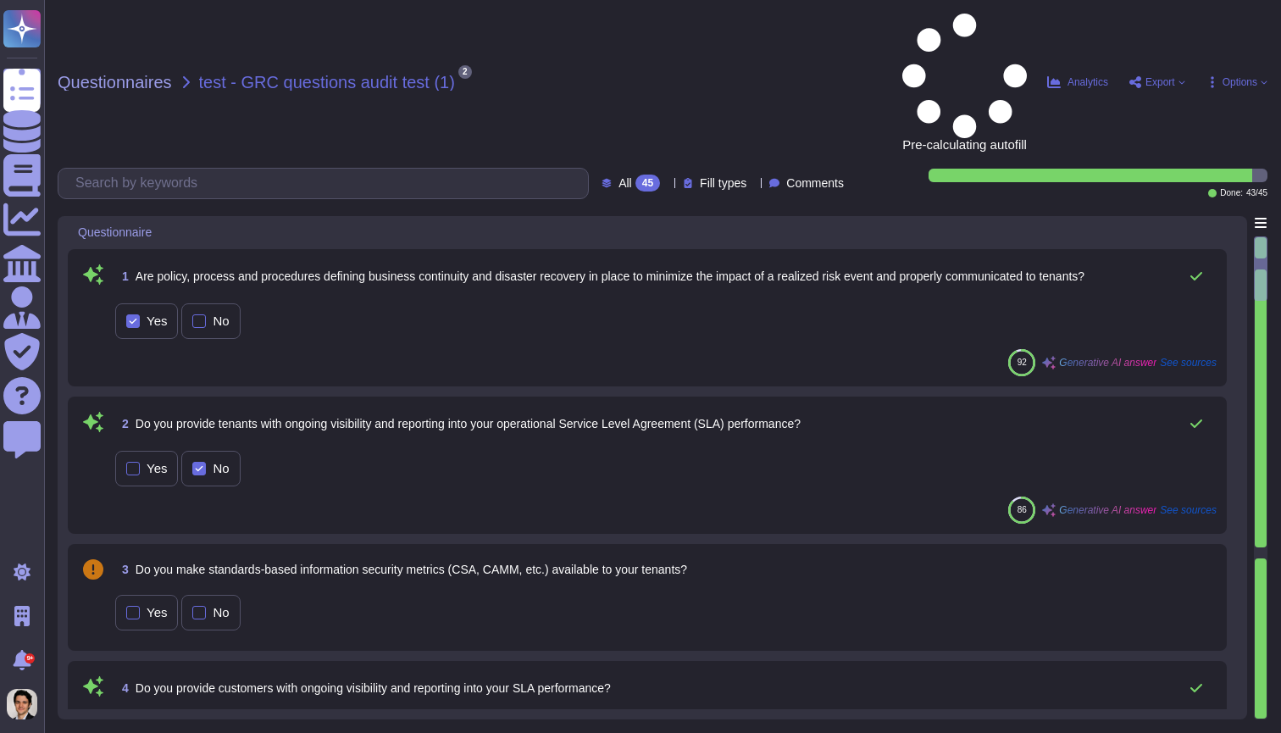
click at [946, 303] on div "Yes No" at bounding box center [666, 321] width 1102 height 36
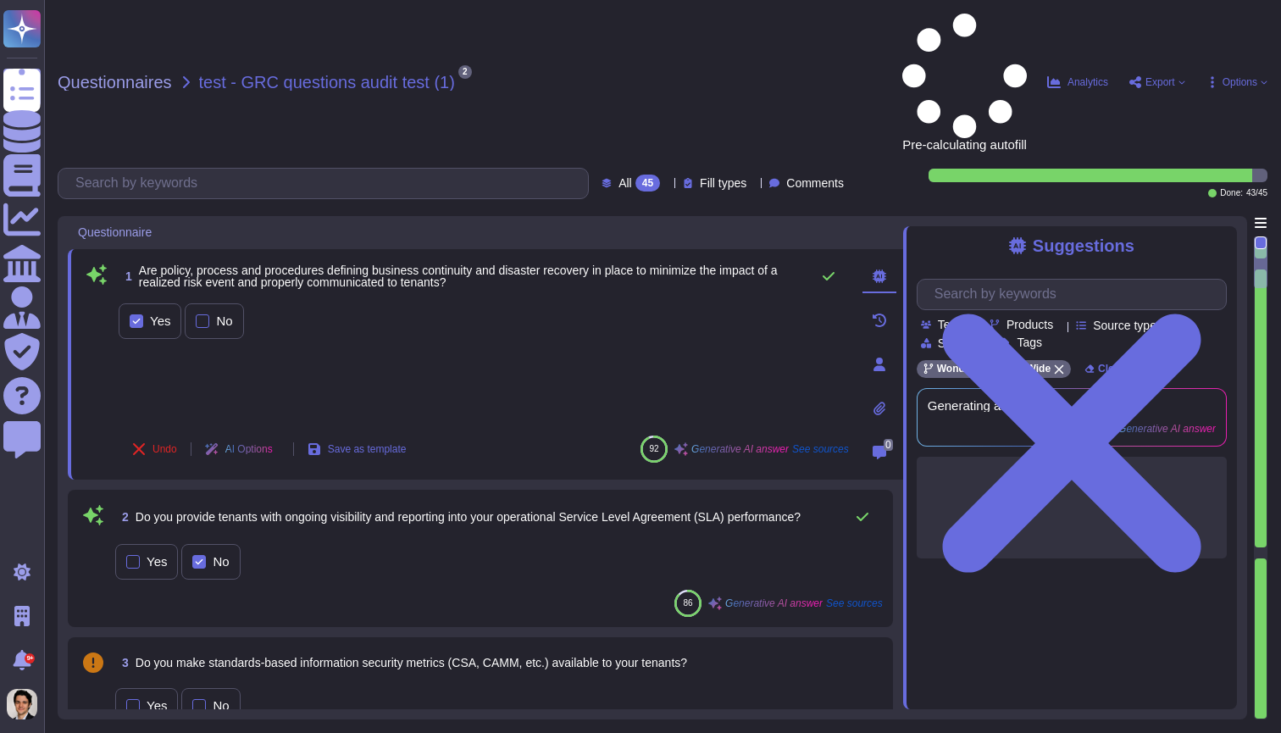
click at [882, 358] on icon at bounding box center [880, 365] width 14 height 14
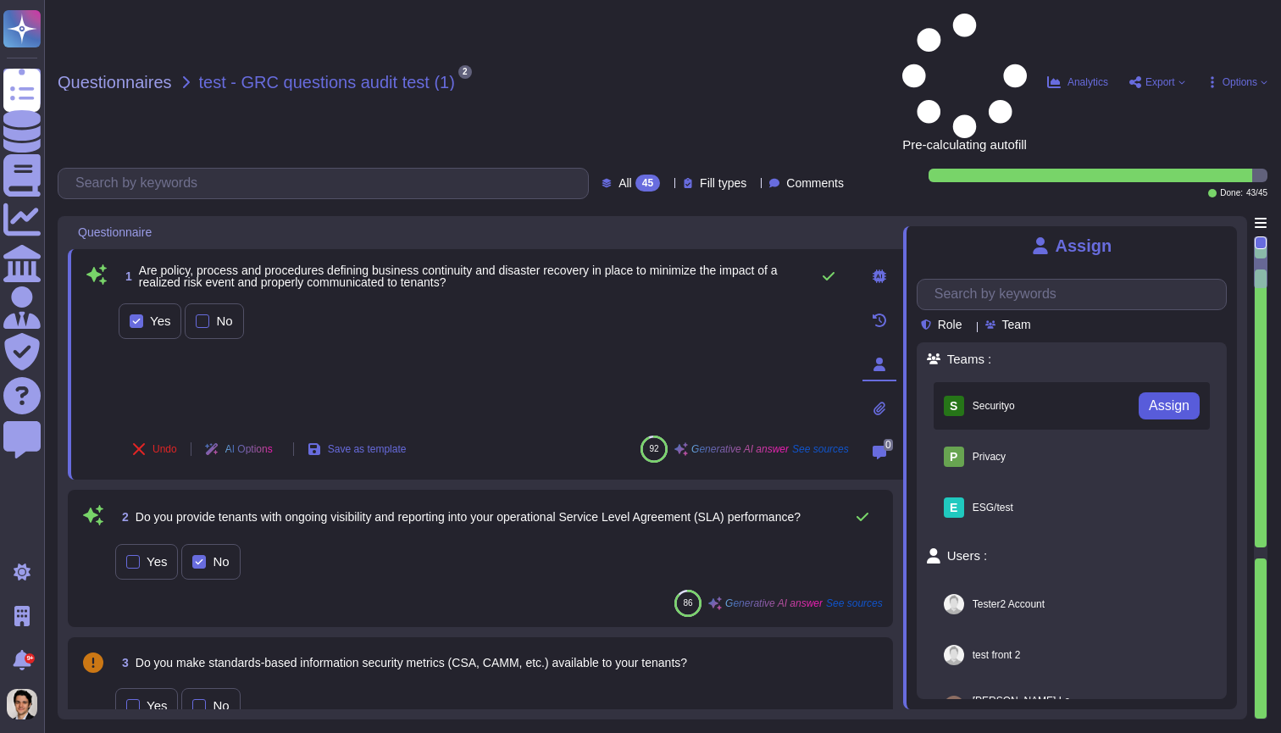
click at [1164, 399] on span "Assign" at bounding box center [1169, 406] width 41 height 14
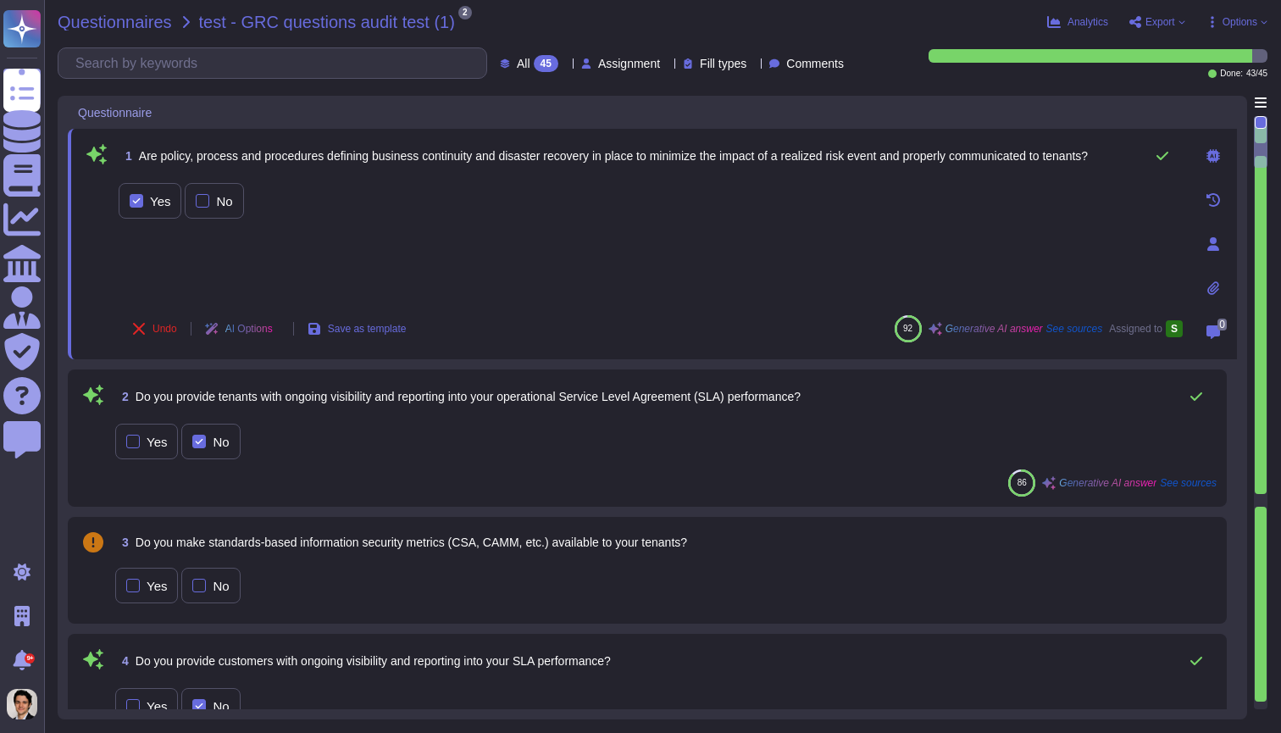
click at [116, 25] on span "Questionnaires" at bounding box center [115, 22] width 114 height 17
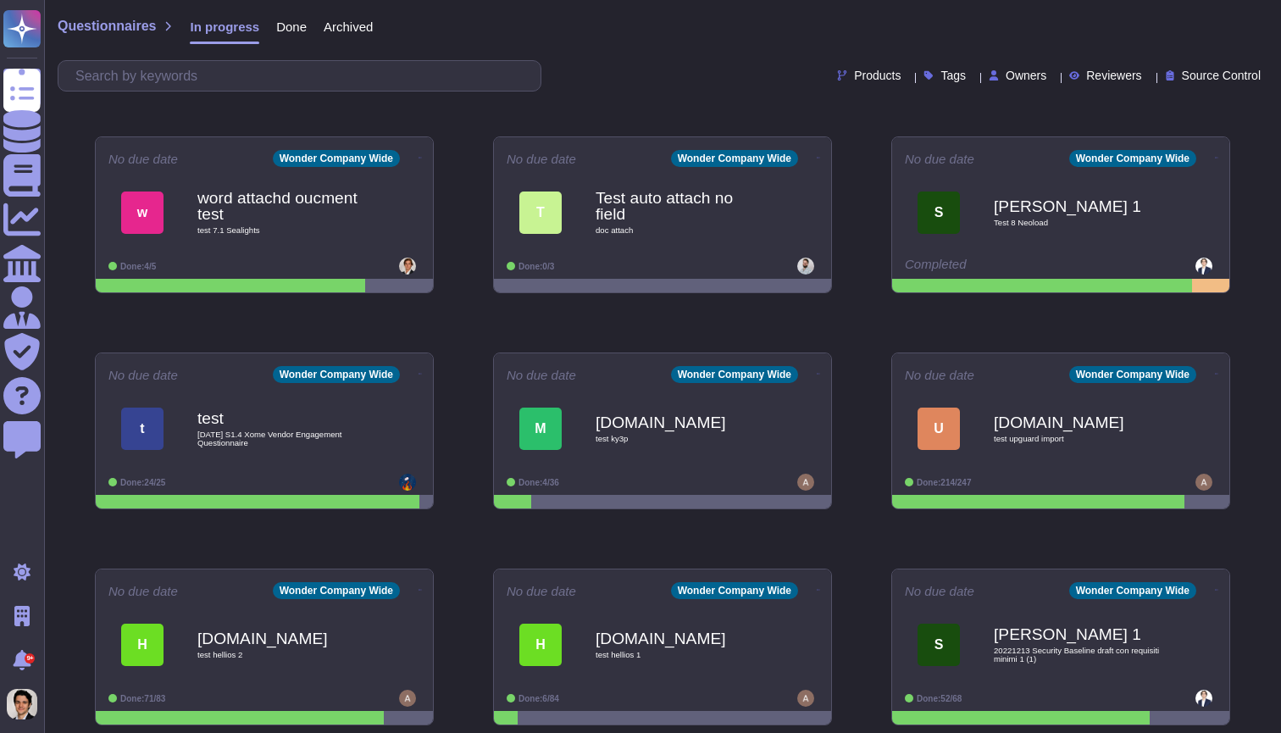
scroll to position [848, 0]
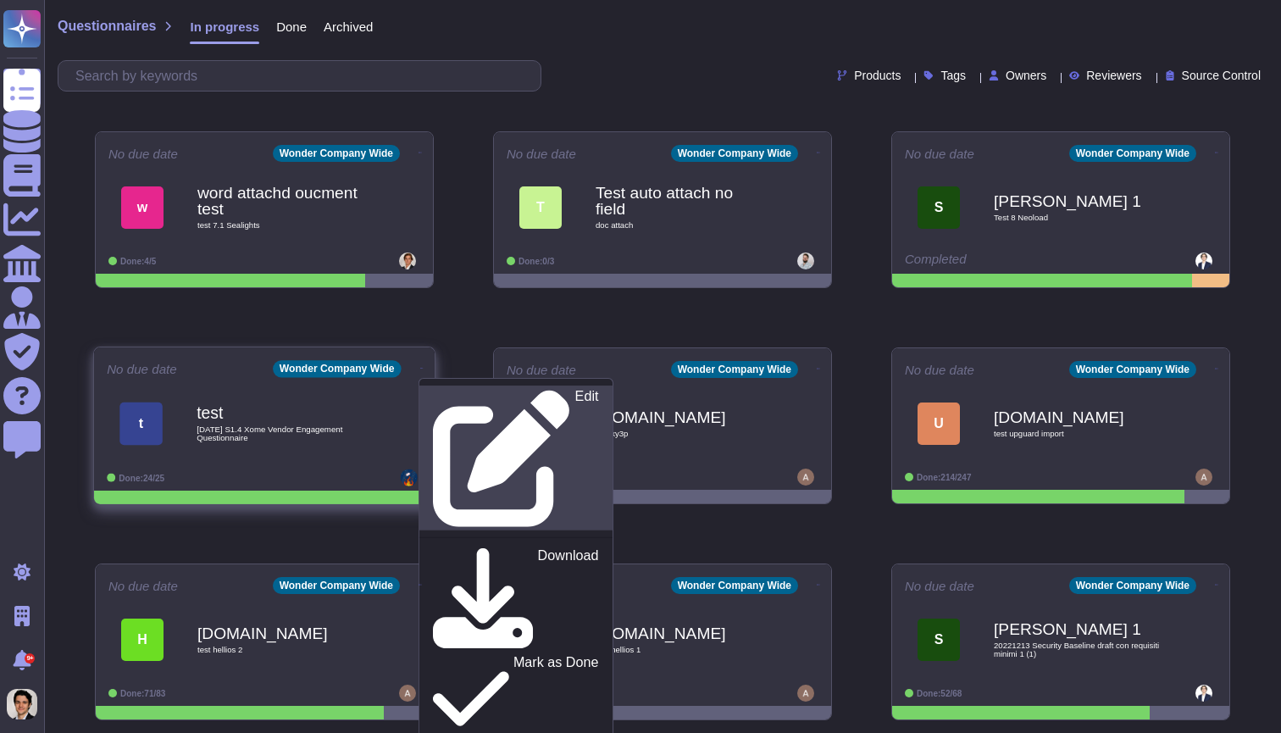
click at [575, 398] on p "Edit" at bounding box center [587, 458] width 24 height 137
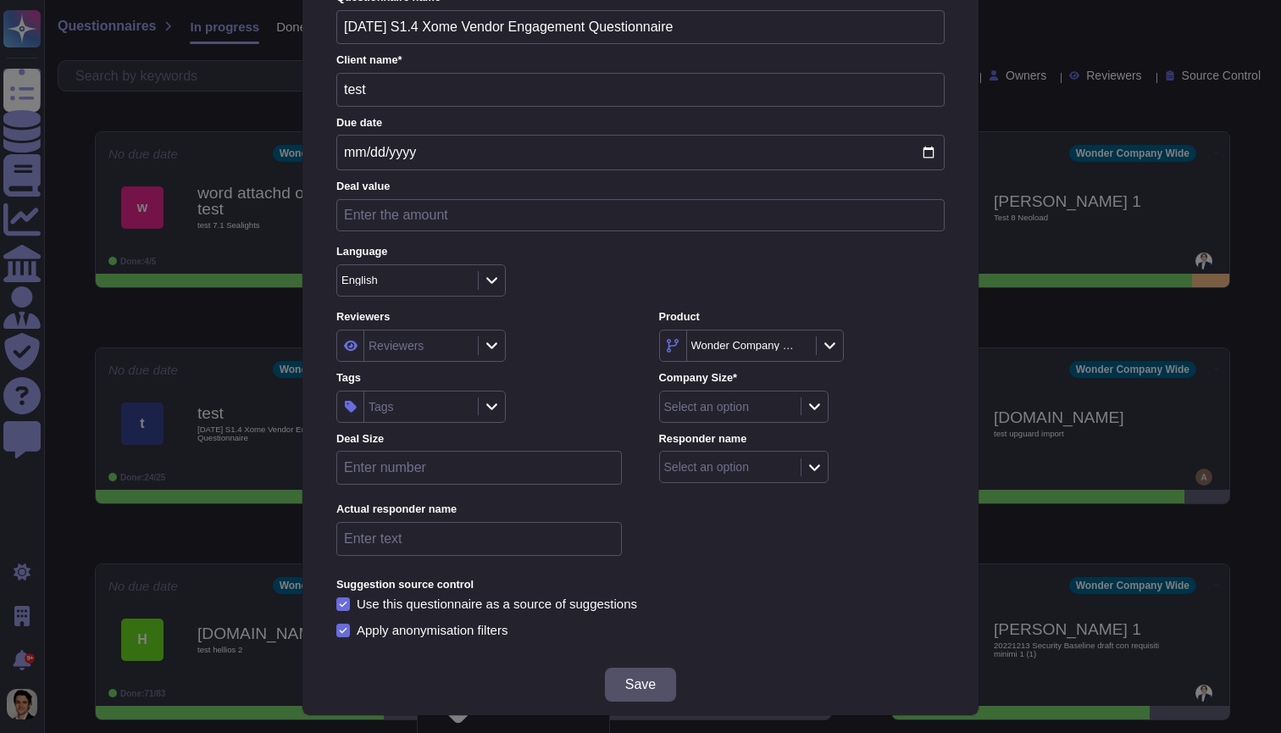
scroll to position [91, 0]
click at [739, 410] on div "Select an option" at bounding box center [728, 408] width 136 height 31
click at [722, 453] on span "Inside (<100 users)" at bounding box center [729, 453] width 109 height 15
click at [720, 465] on div "Select an option" at bounding box center [706, 469] width 85 height 12
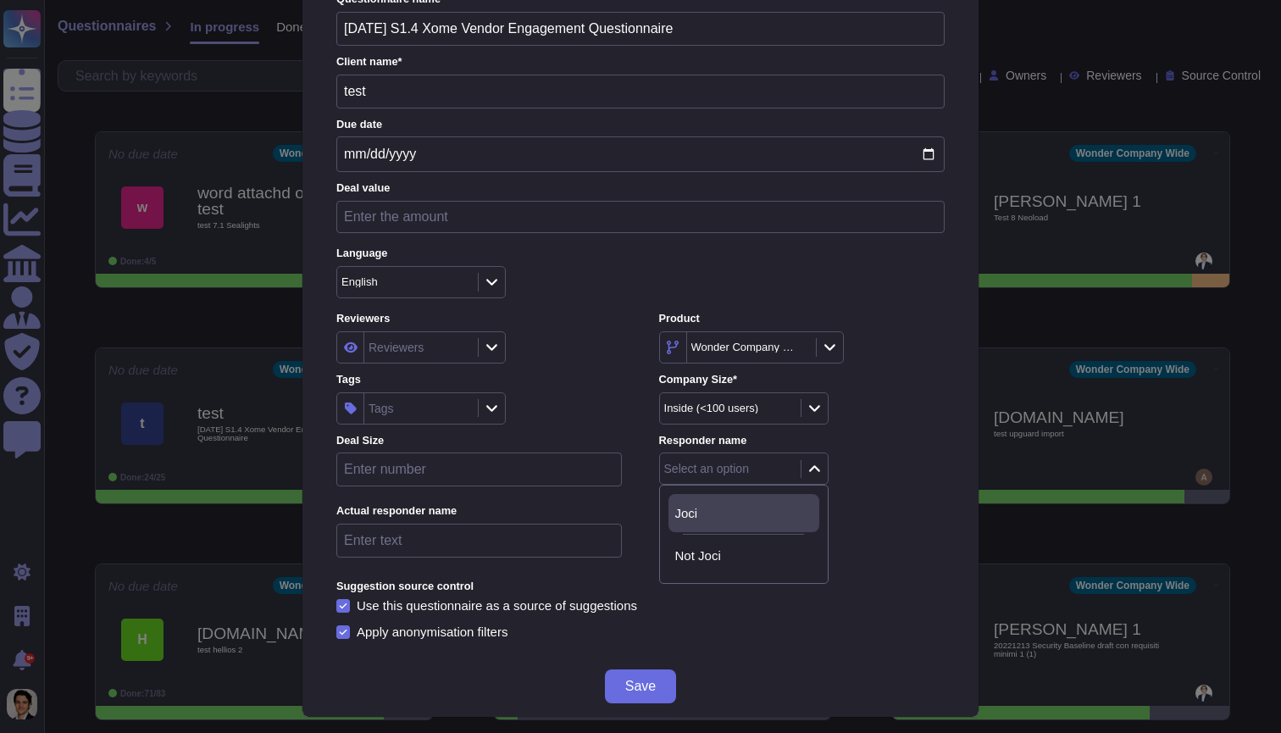
click at [695, 517] on span "Joci" at bounding box center [686, 513] width 23 height 15
click at [518, 465] on Size "number" at bounding box center [479, 470] width 286 height 34
type Size "10"
click at [645, 681] on span "Save" at bounding box center [640, 687] width 31 height 14
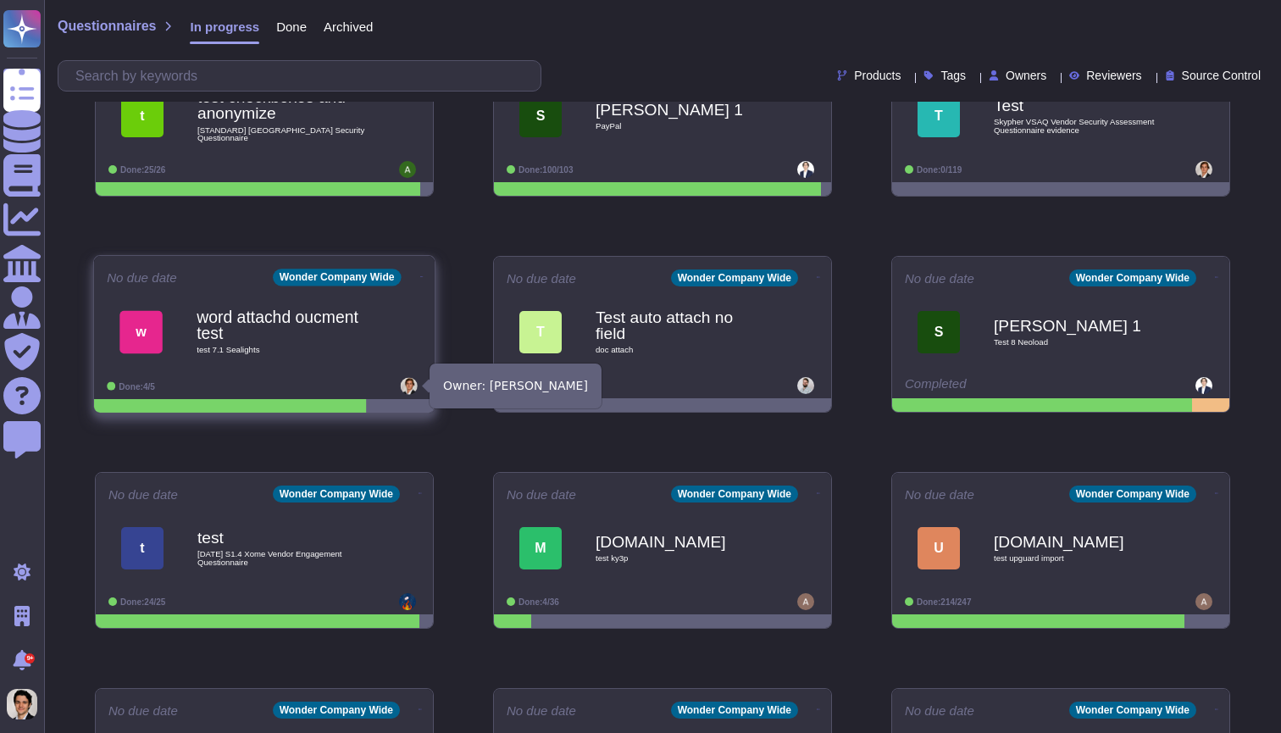
scroll to position [767, 0]
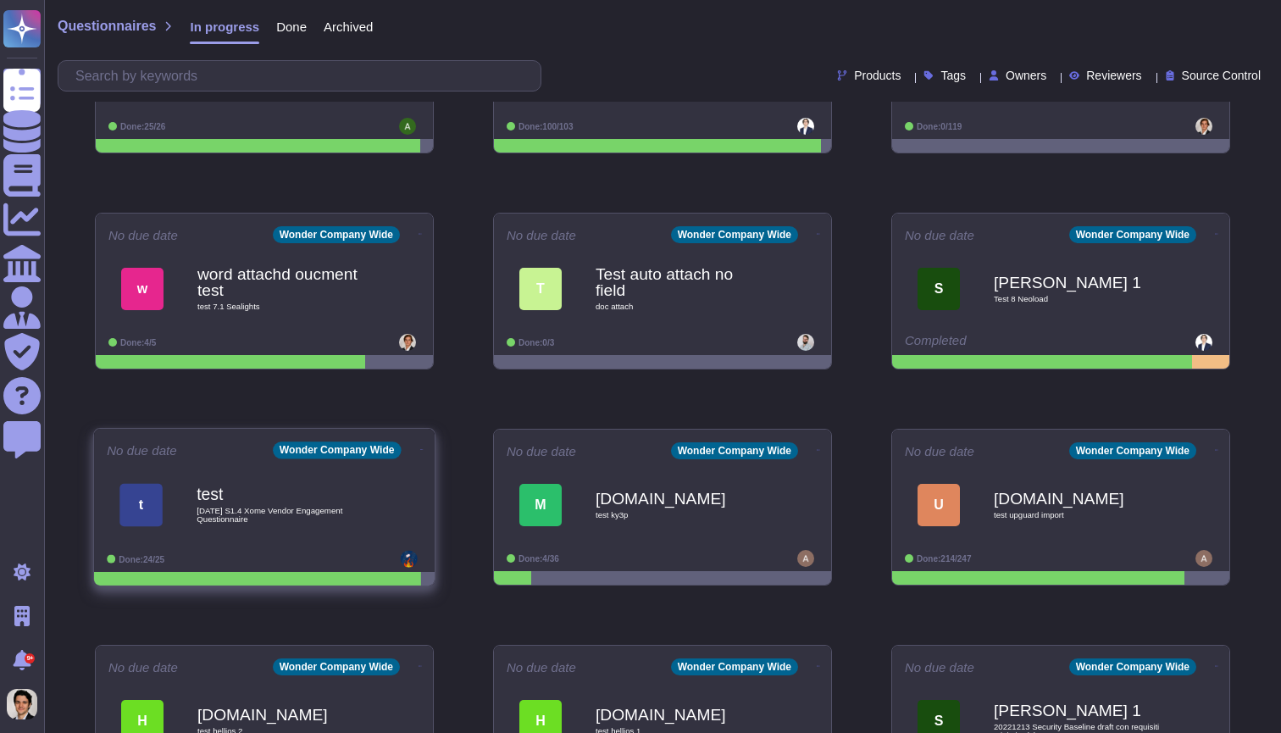
click at [358, 490] on b "test" at bounding box center [282, 494] width 171 height 16
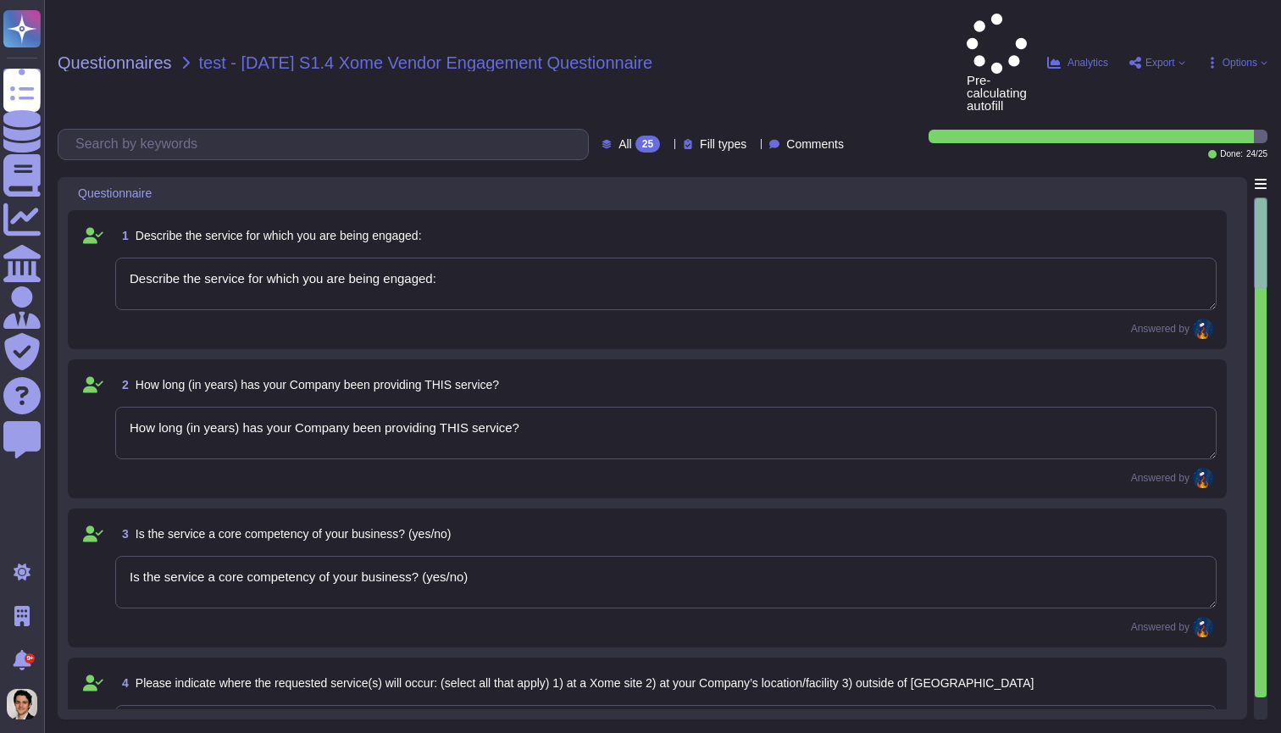
type textarea "Describe the service for which you are being engaged:"
type textarea "How long (in years) has your Company been providing THIS service?"
type textarea "Is the service a core competency of your business? (yes/no)"
type textarea "Please indicate where the requested service(s) will occur: (select all that app…"
type textarea "If the service will occur outside of the U.S., how does your Company ensure com…"
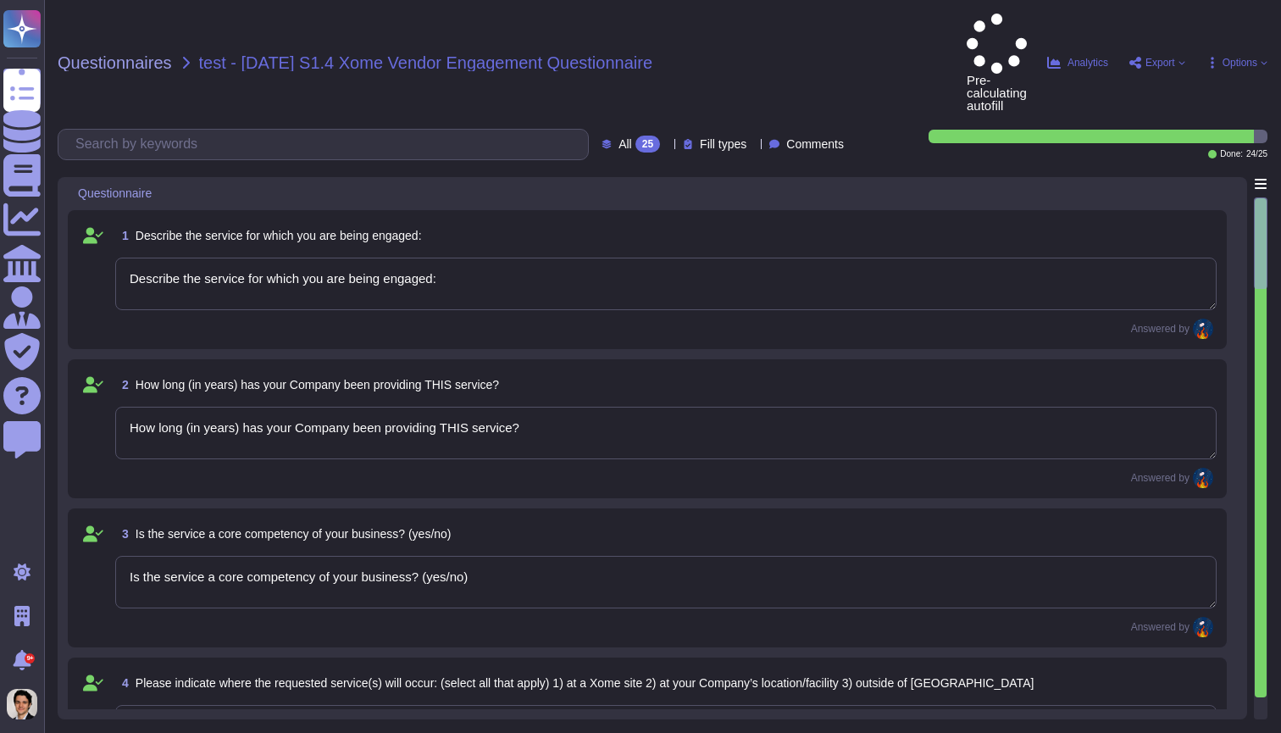
type textarea "Will your Company use subcontractors for any of the work required in this servi…"
type textarea "If the above is “yes,” x Provide the Company name, city, state, and zip, for ea…"
click at [1116, 258] on textarea "Describe the service for which you are being engaged:" at bounding box center [666, 284] width 1102 height 53
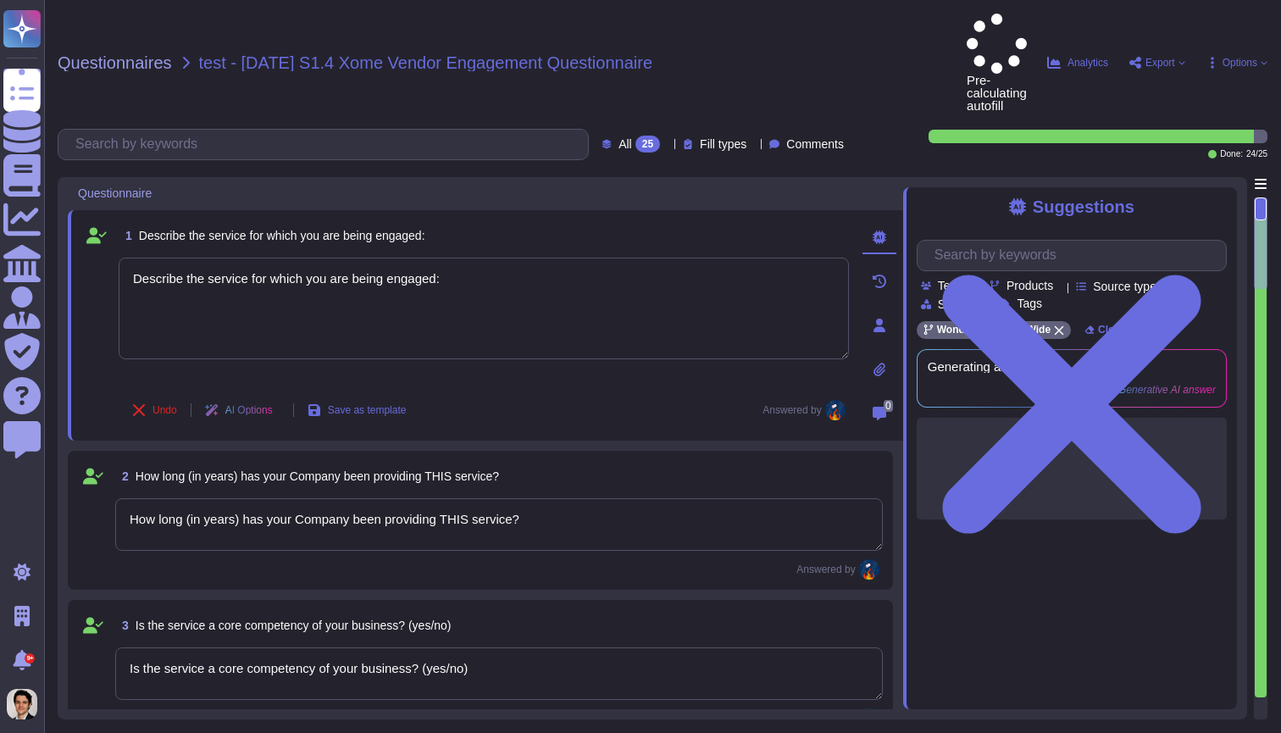
click at [880, 309] on div at bounding box center [880, 326] width 34 height 34
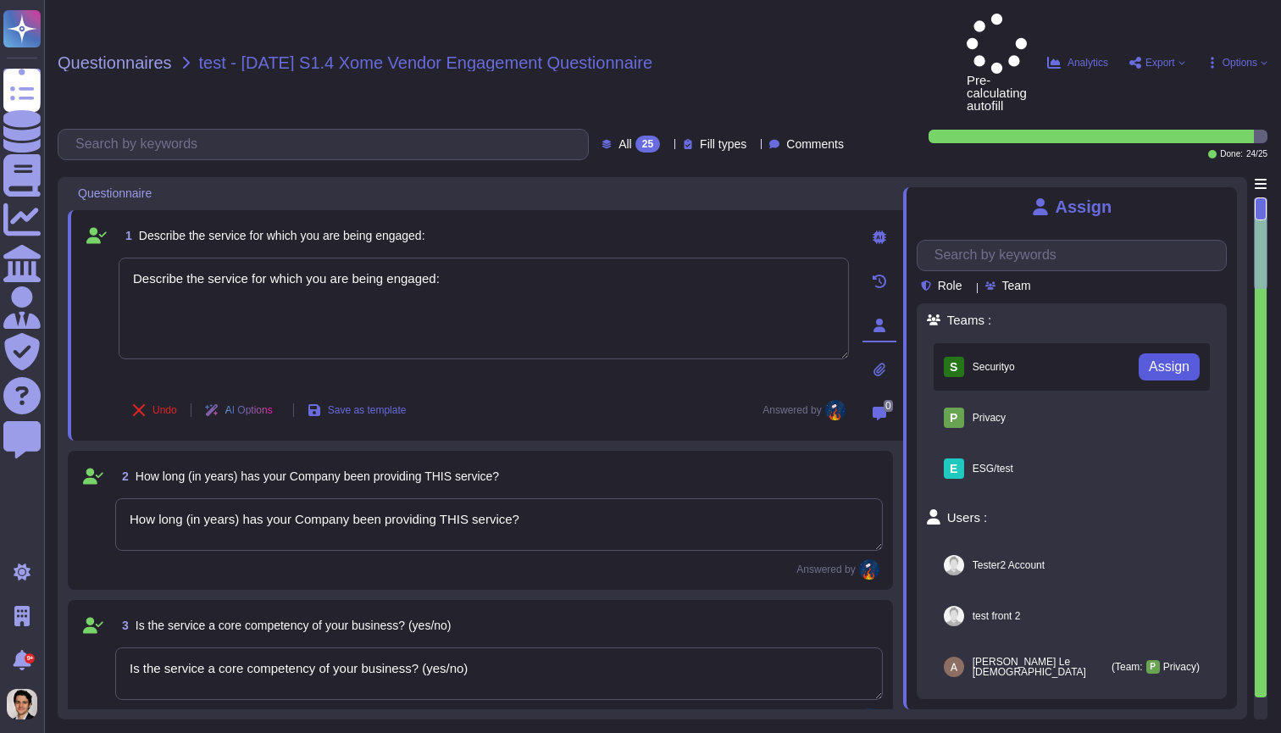
click at [1149, 360] on span "Assign" at bounding box center [1169, 367] width 41 height 14
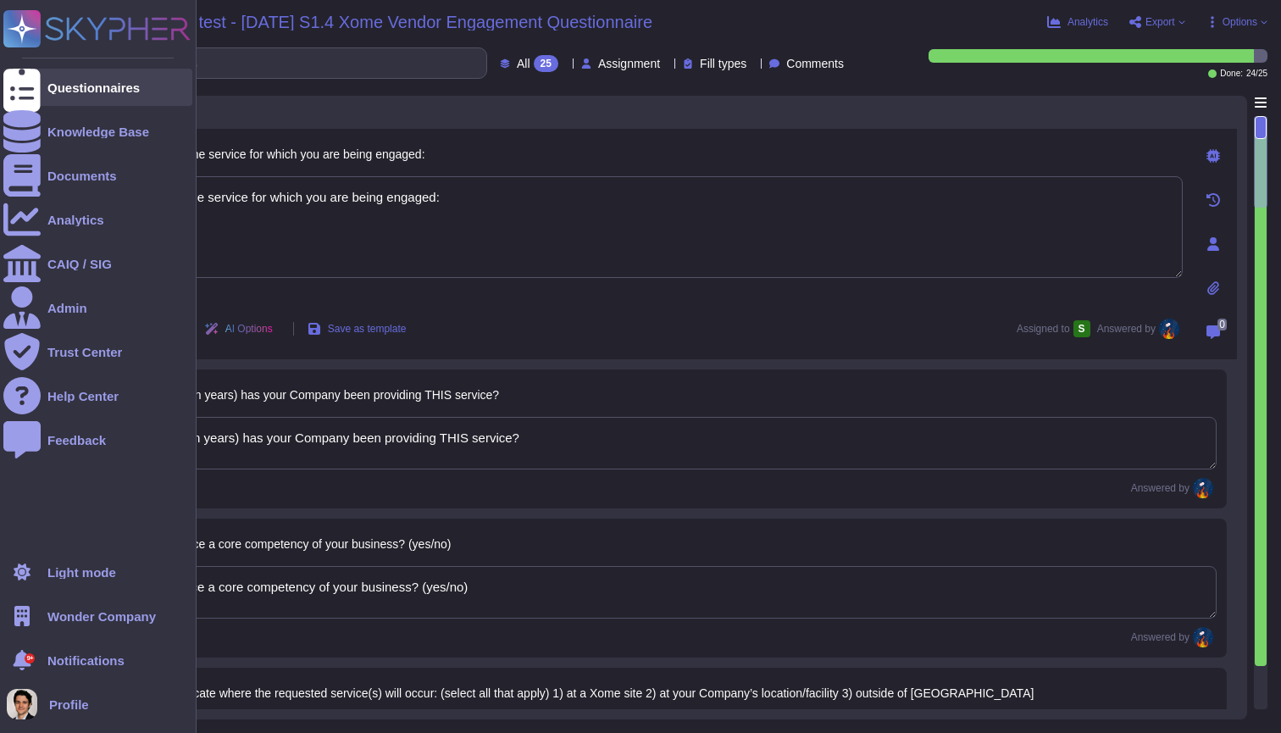
click at [79, 78] on div "Questionnaires" at bounding box center [97, 87] width 189 height 37
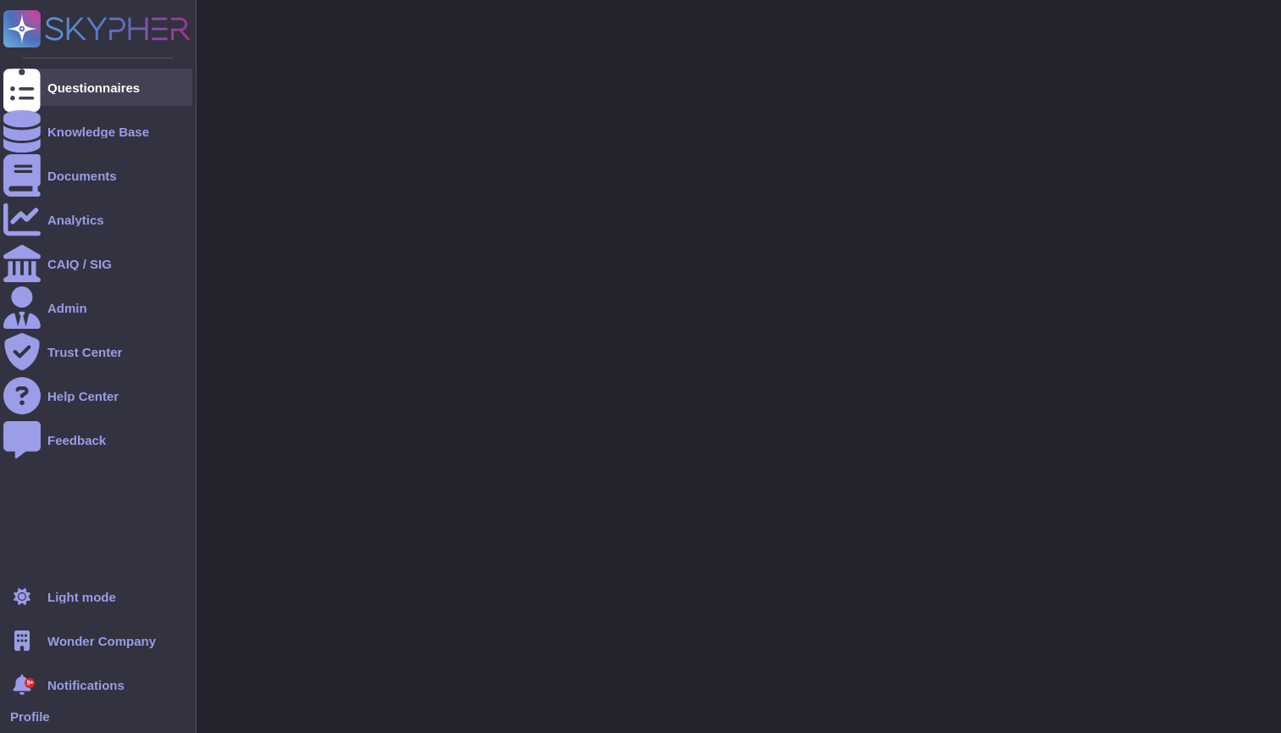
click at [35, 96] on div at bounding box center [21, 87] width 37 height 37
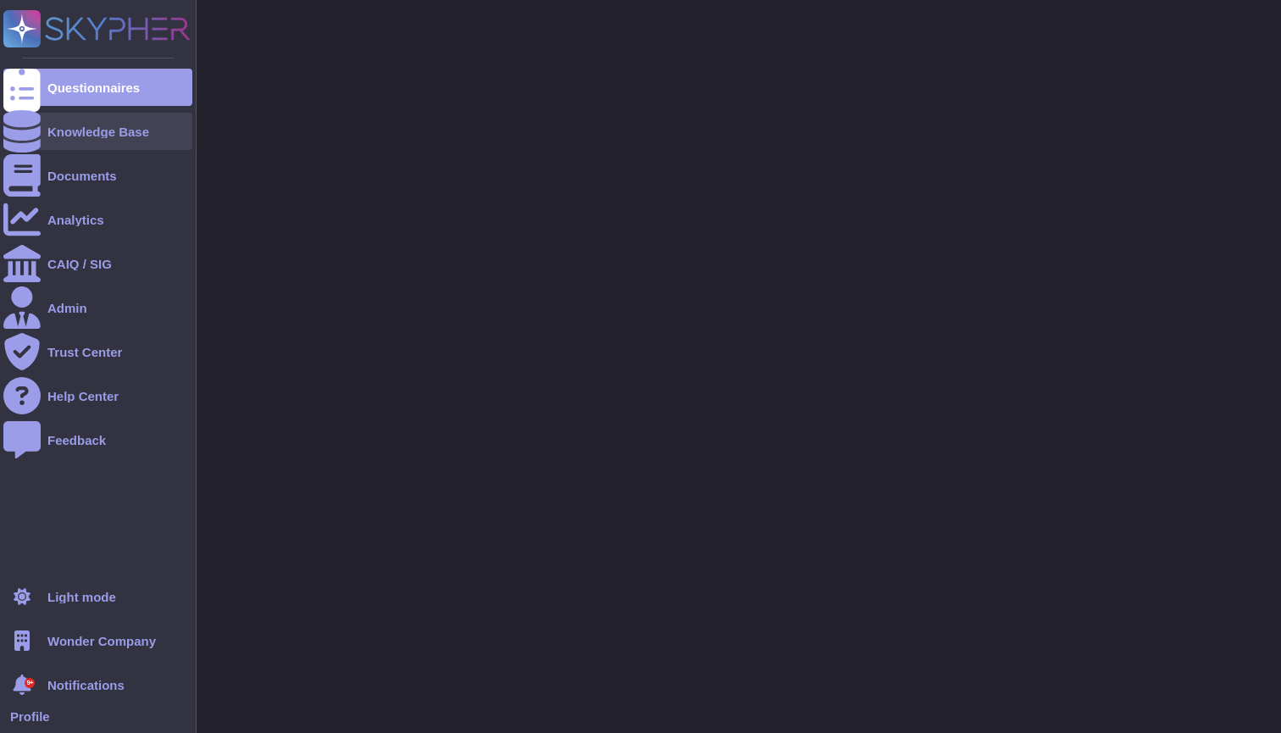
click at [33, 131] on div at bounding box center [21, 131] width 37 height 37
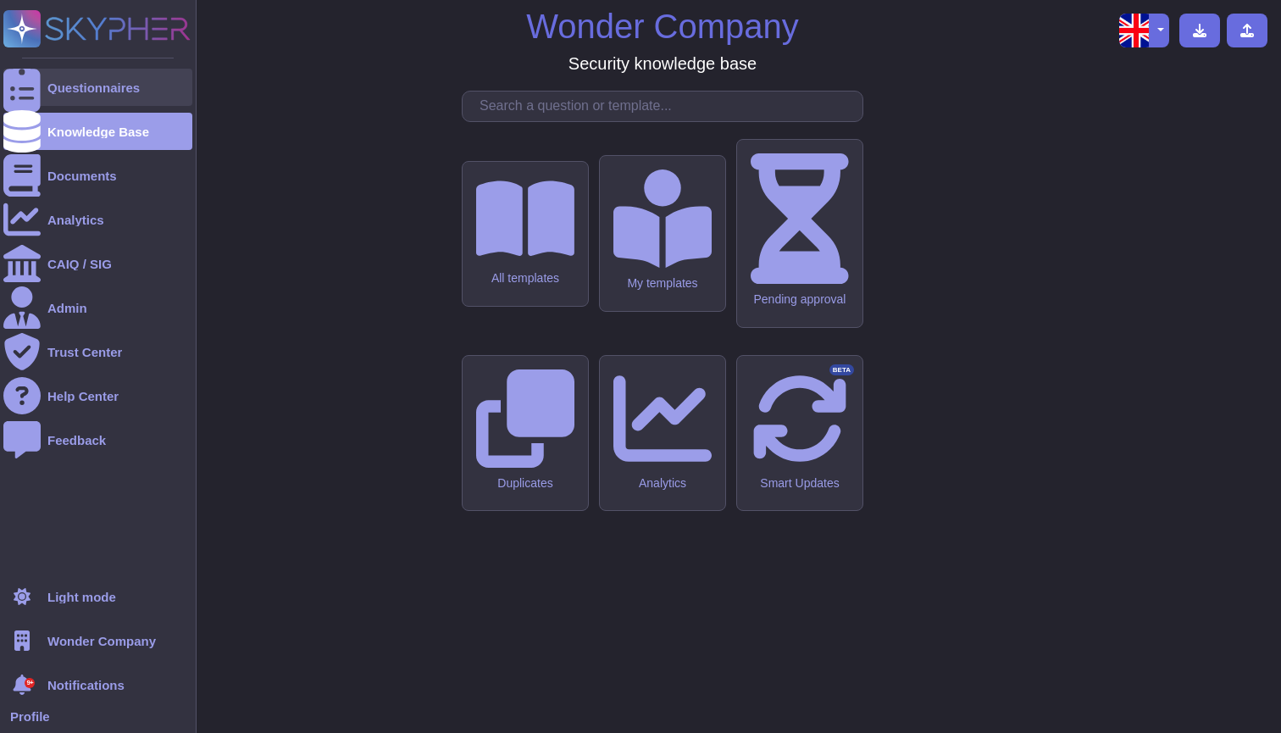
click at [62, 97] on div "Questionnaires" at bounding box center [97, 87] width 189 height 37
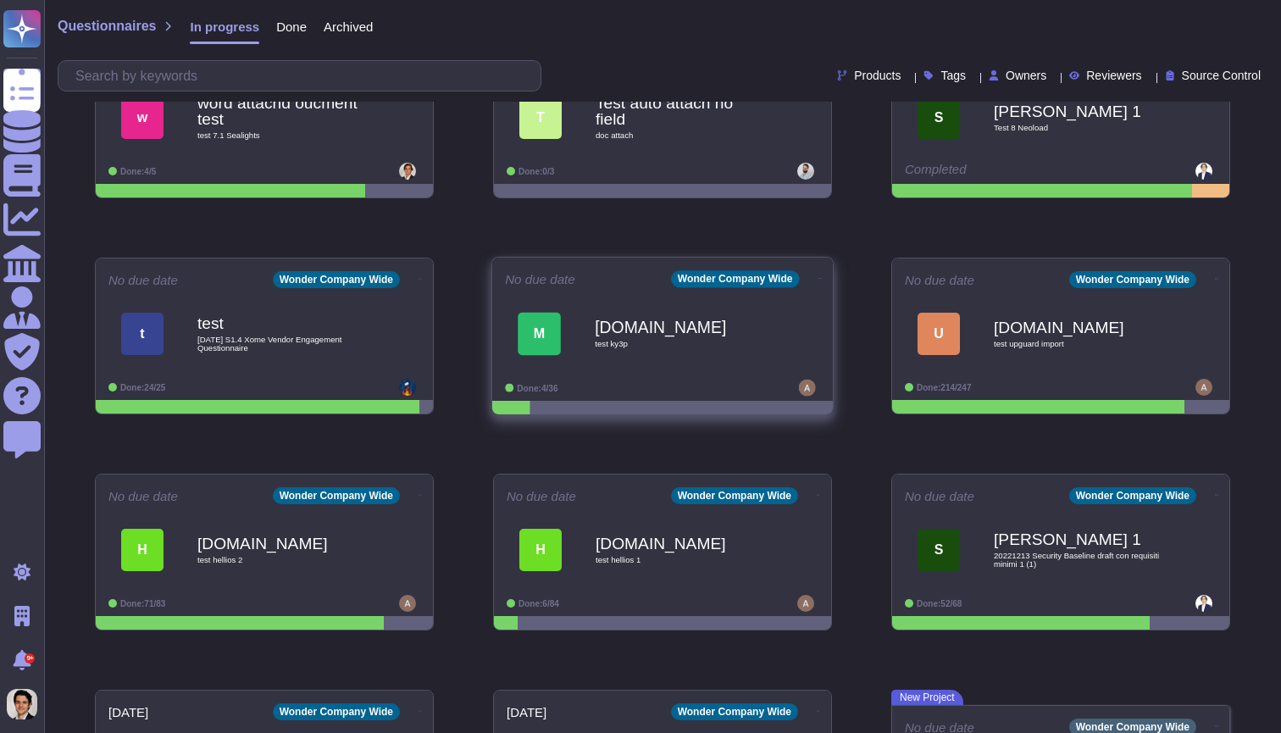
scroll to position [948, 0]
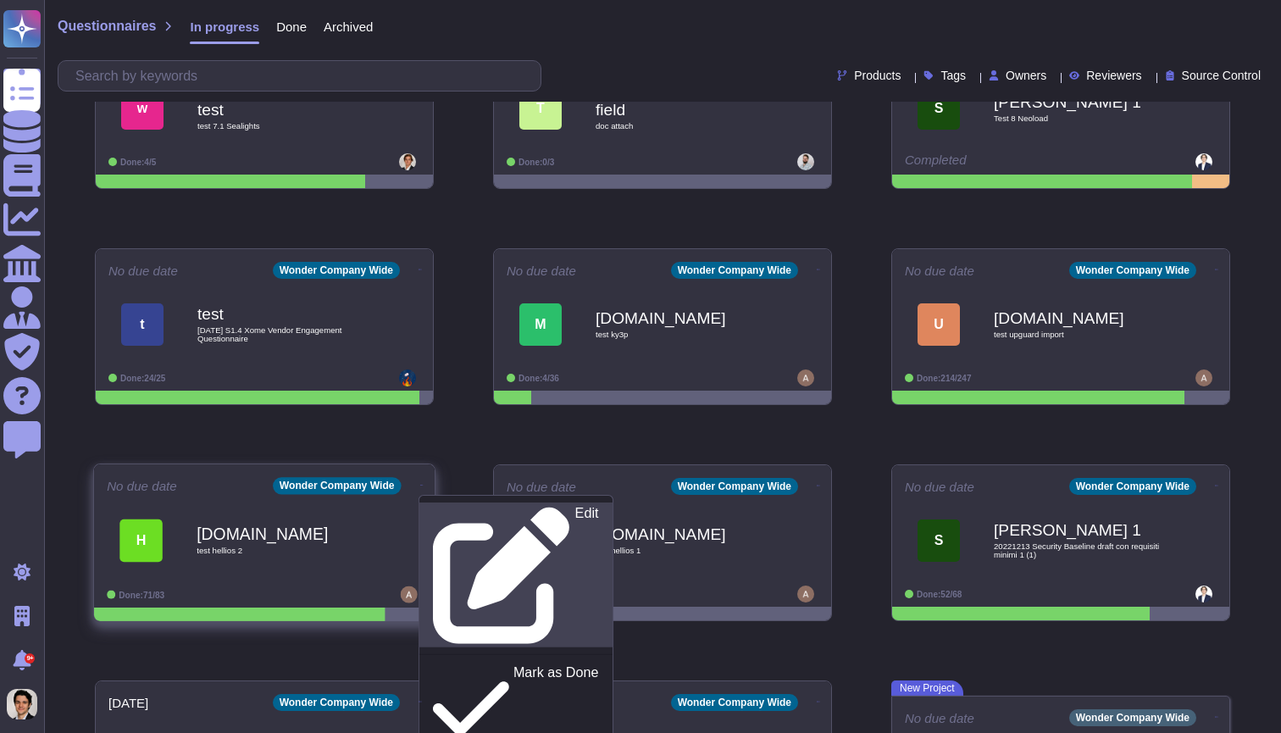
click at [575, 516] on p "Edit" at bounding box center [587, 575] width 24 height 137
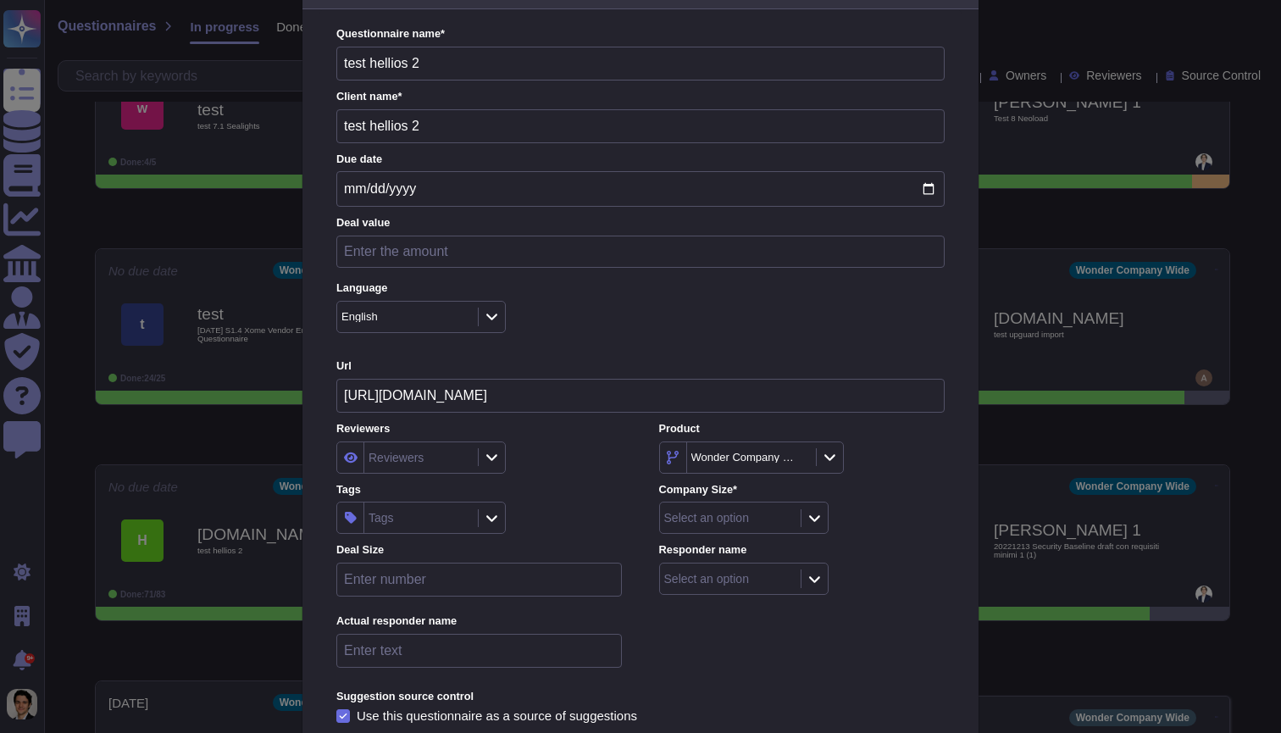
scroll to position [58, 0]
click at [748, 501] on div "Select an option" at bounding box center [728, 516] width 136 height 31
click at [720, 567] on span "Inside (<100 users)" at bounding box center [729, 560] width 109 height 15
click at [539, 566] on Size "number" at bounding box center [479, 578] width 286 height 34
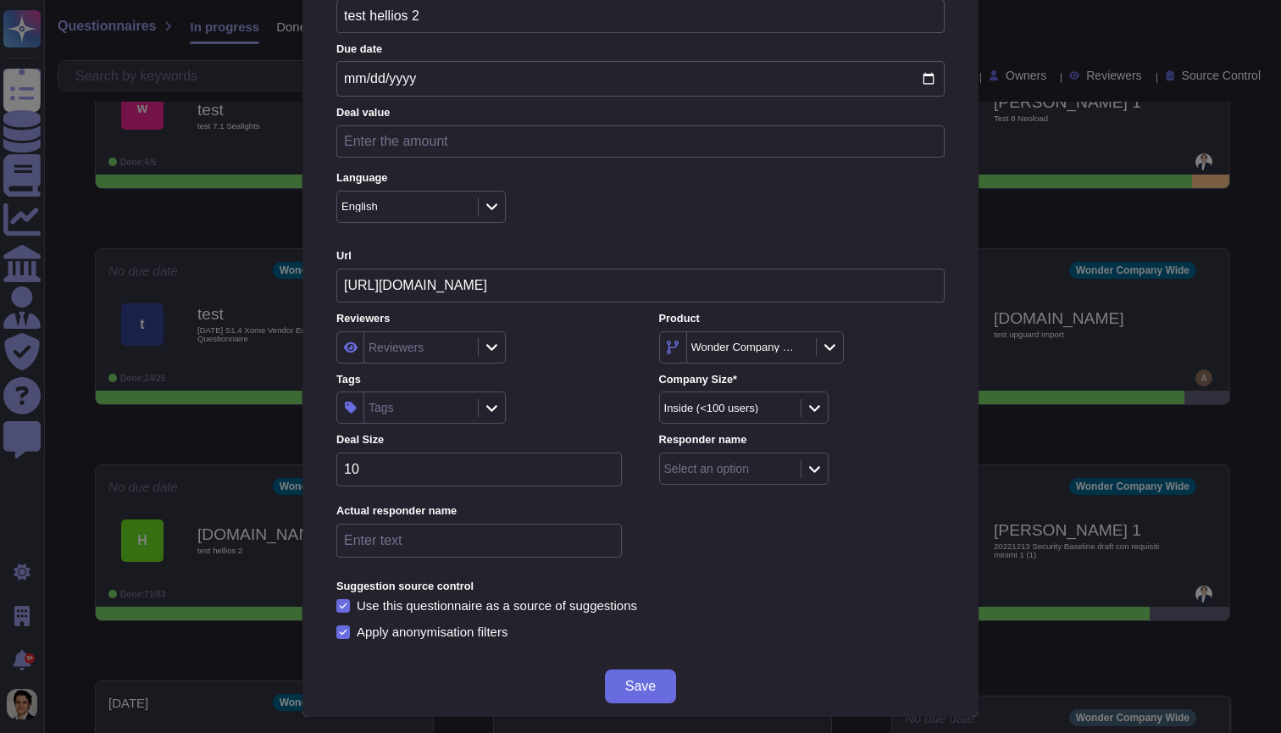
scroll to position [165, 0]
click at [745, 464] on div "Select an option" at bounding box center [706, 470] width 85 height 12
type Size "10"
click at [725, 564] on div "Not Joci" at bounding box center [744, 555] width 151 height 38
click at [655, 681] on span "Save" at bounding box center [640, 688] width 31 height 14
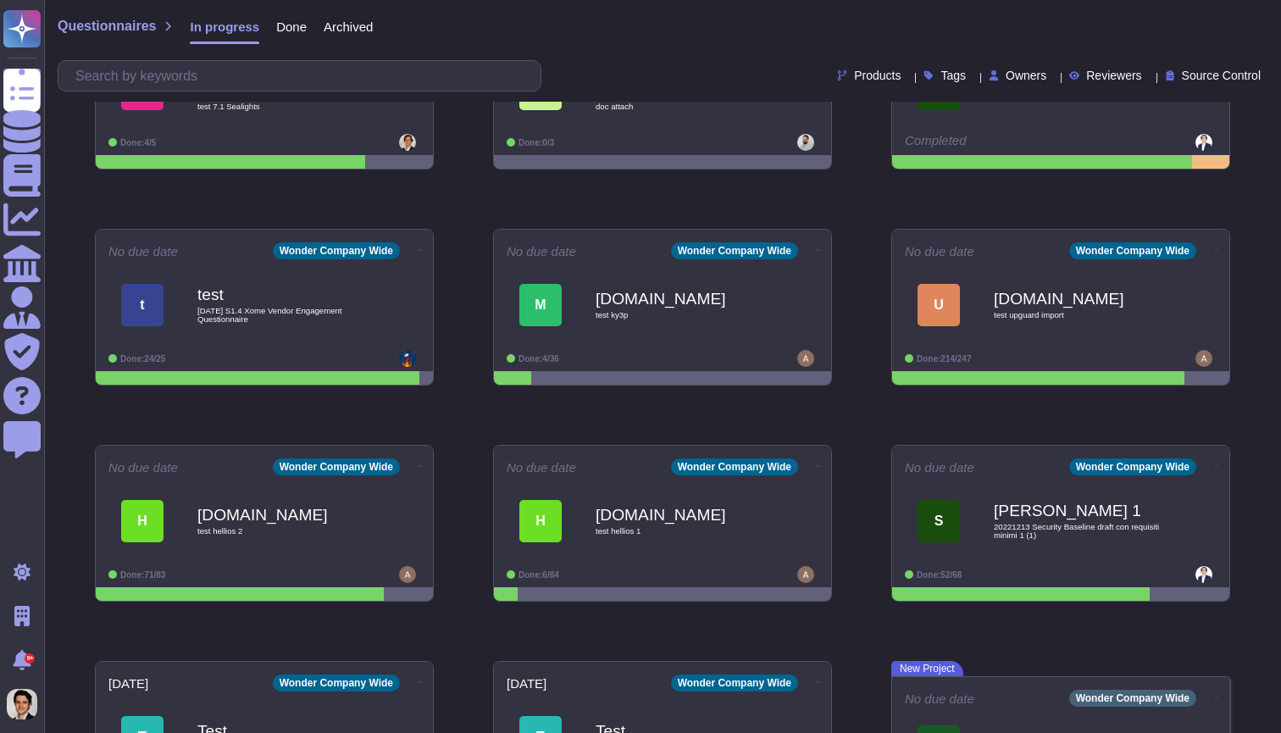
scroll to position [968, 0]
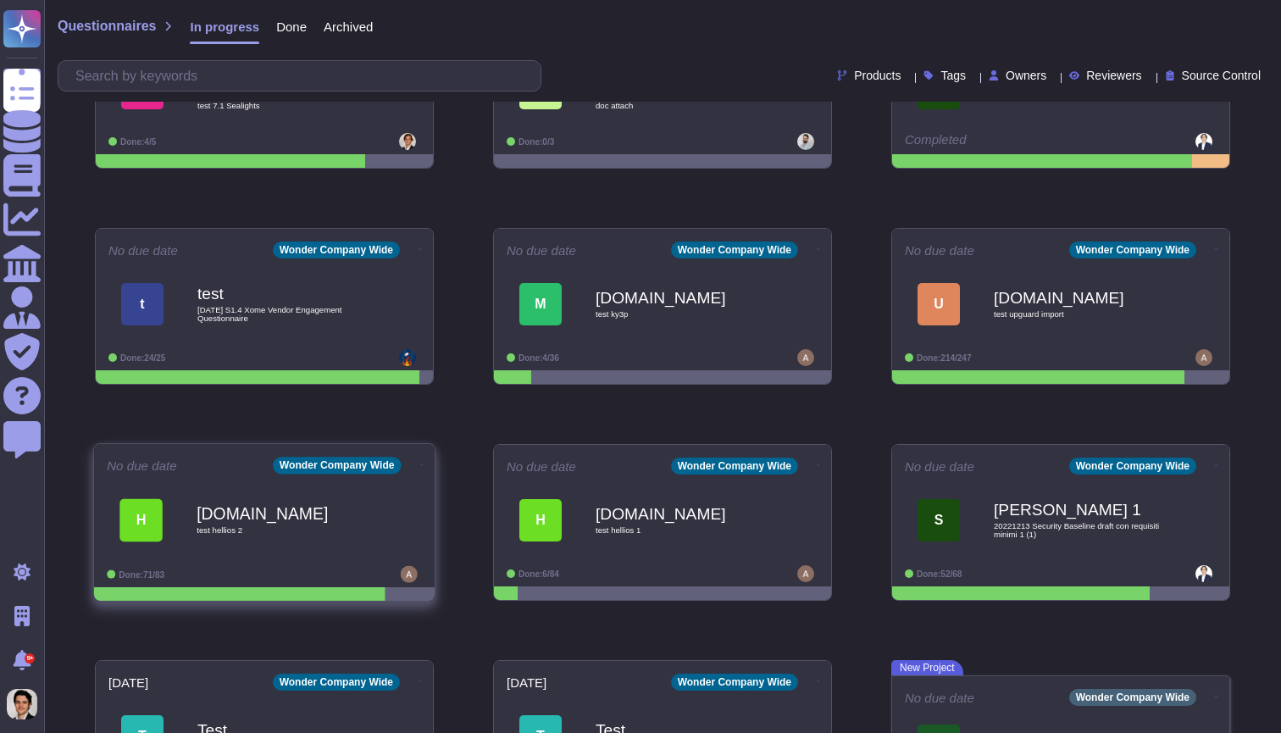
click at [380, 514] on span "H [DOMAIN_NAME] test hellios 2" at bounding box center [264, 520] width 315 height 69
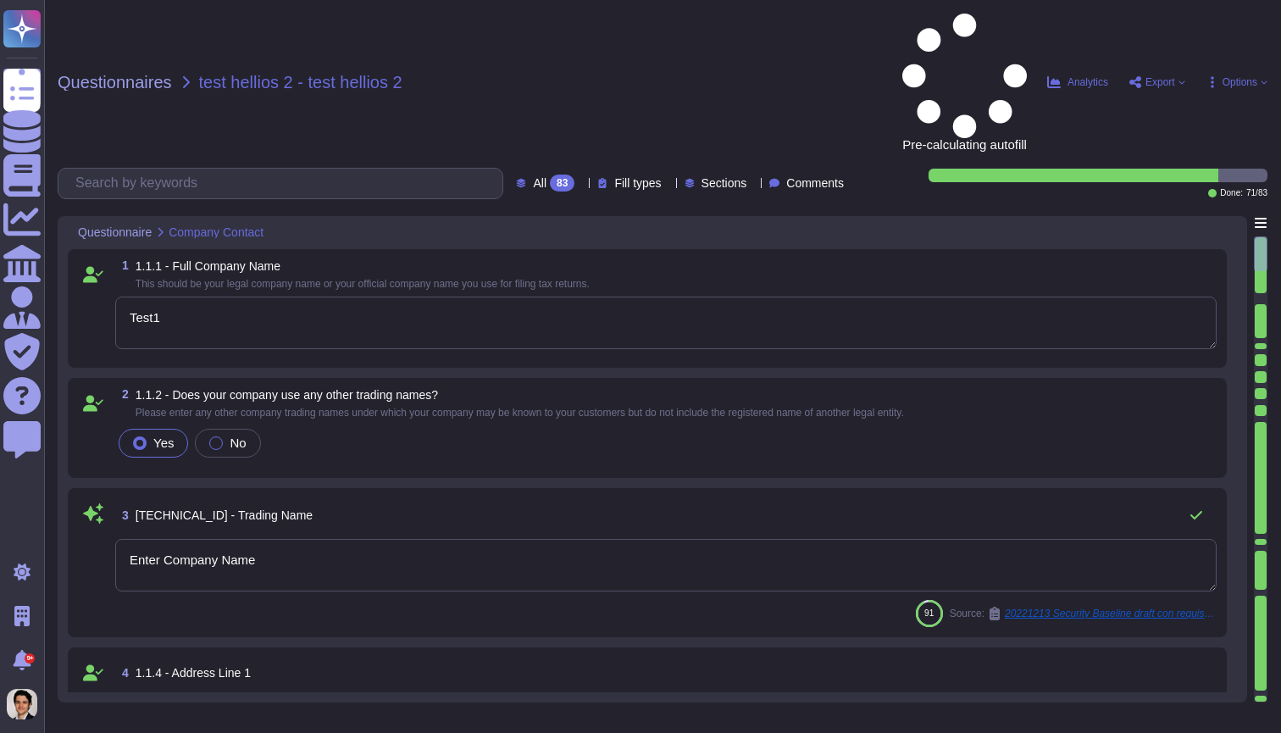
type textarea "Test1"
type textarea "Enter Company Name"
type textarea "test"
type textarea "Reference attachment 18 - MAR - IT UPDATE (FULL VERSION) _Redacted"
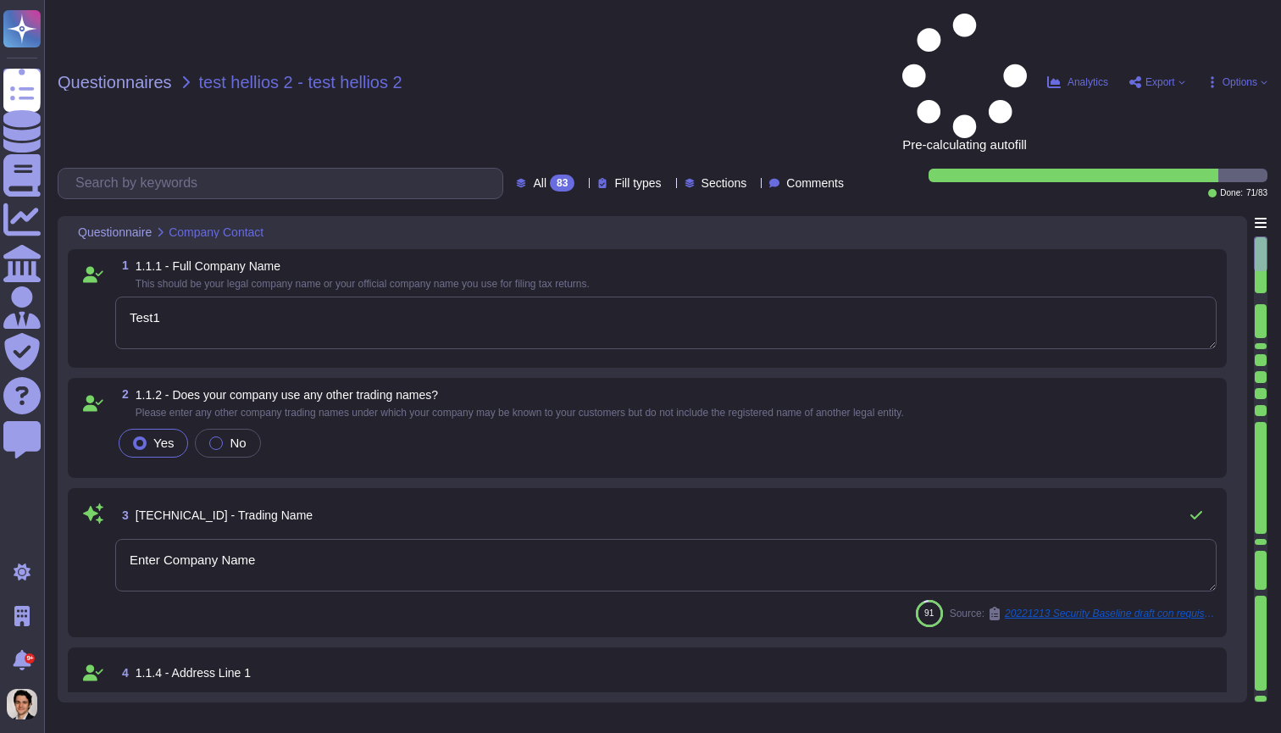
click at [692, 539] on textarea "Enter Company Name" at bounding box center [666, 565] width 1102 height 53
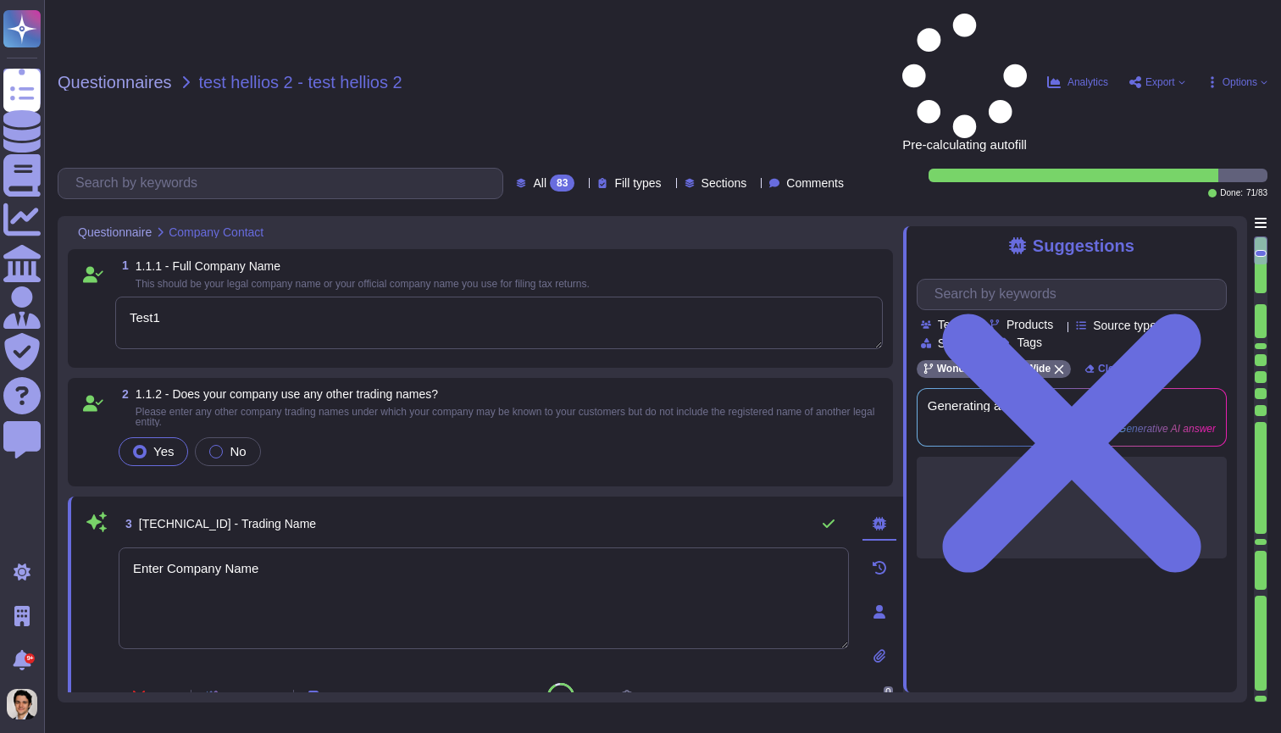
click at [878, 605] on icon at bounding box center [880, 612] width 12 height 14
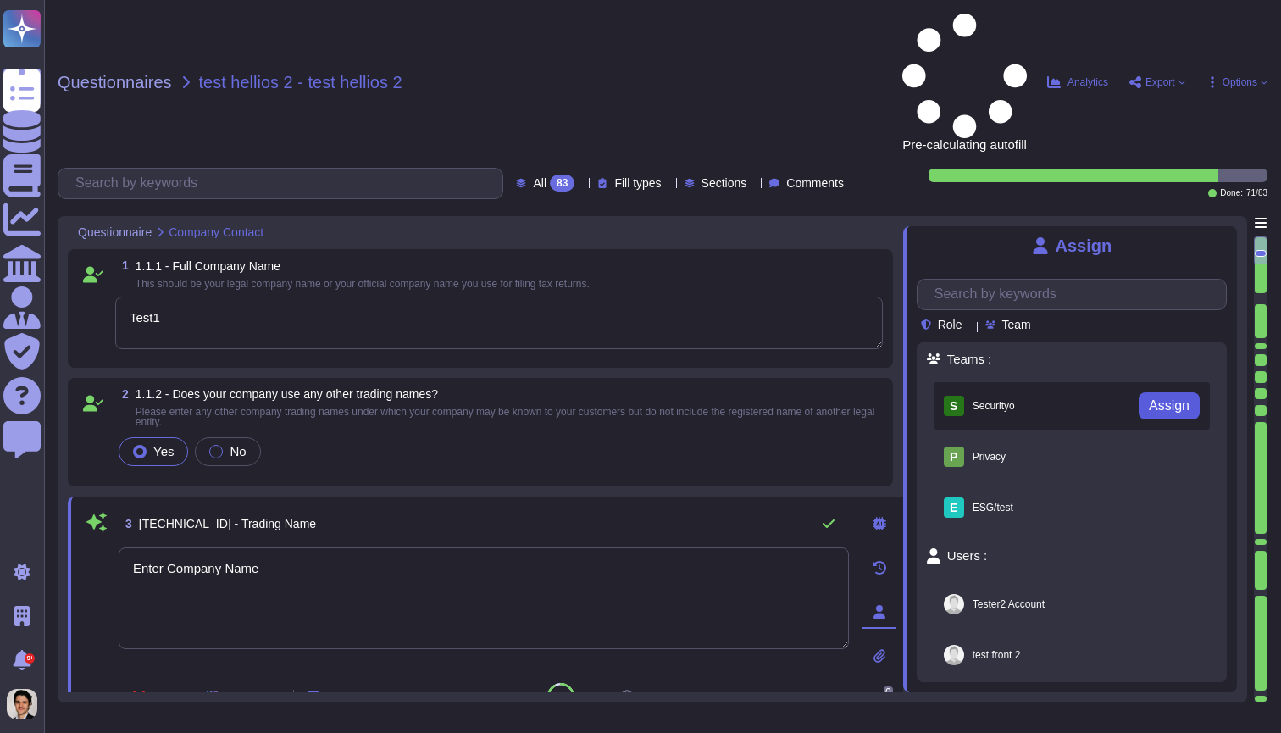
click at [1180, 399] on span "Assign" at bounding box center [1169, 406] width 41 height 14
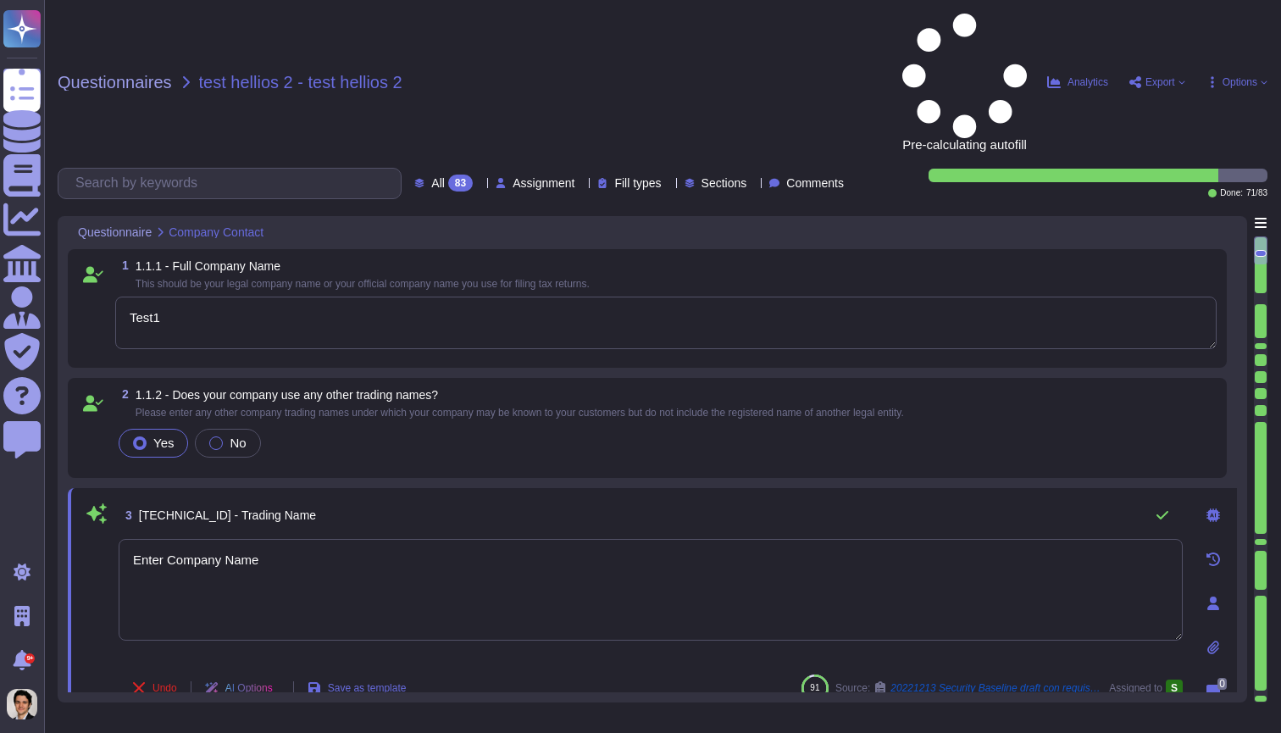
type textarea "We currently house client data in AWS data centers. We use currently 2 location…"
